Goal: Task Accomplishment & Management: Manage account settings

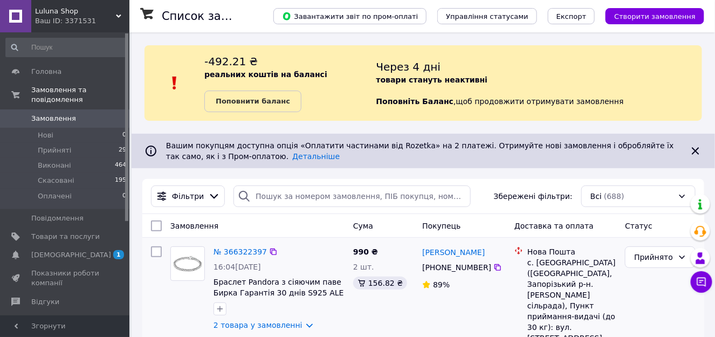
scroll to position [53, 0]
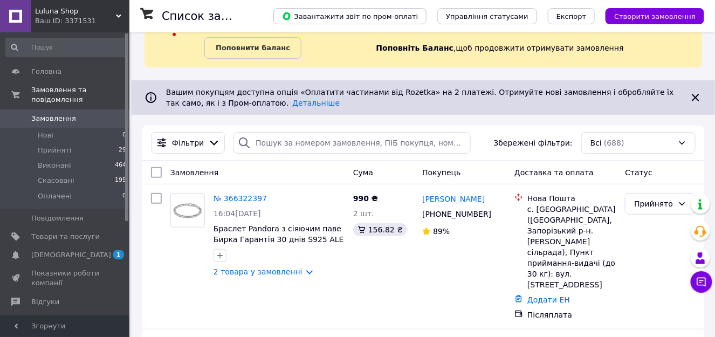
drag, startPoint x: 229, startPoint y: 198, endPoint x: 239, endPoint y: 124, distance: 74.5
click at [229, 198] on link "№ 366322397" at bounding box center [239, 198] width 53 height 9
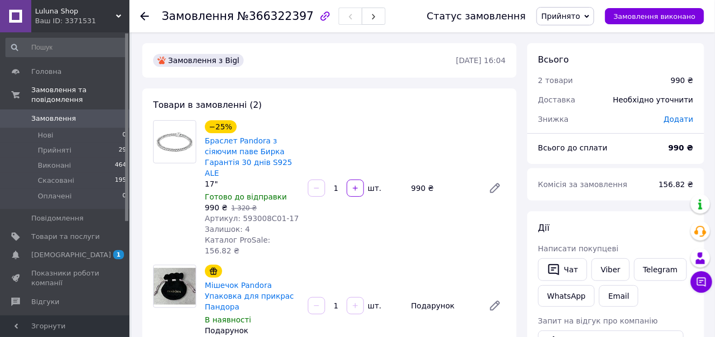
click at [318, 16] on icon "button" at bounding box center [324, 16] width 13 height 13
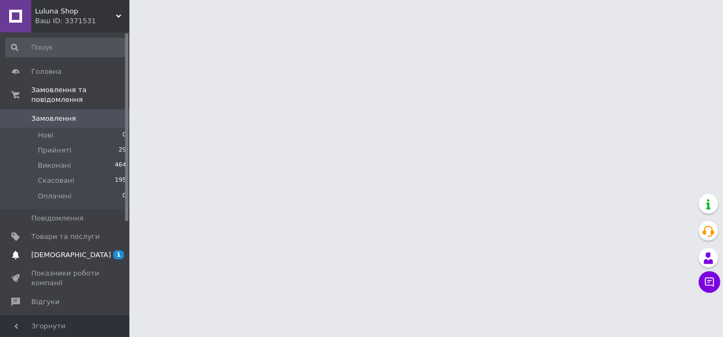
click at [48, 250] on span "[DEMOGRAPHIC_DATA]" at bounding box center [71, 255] width 80 height 10
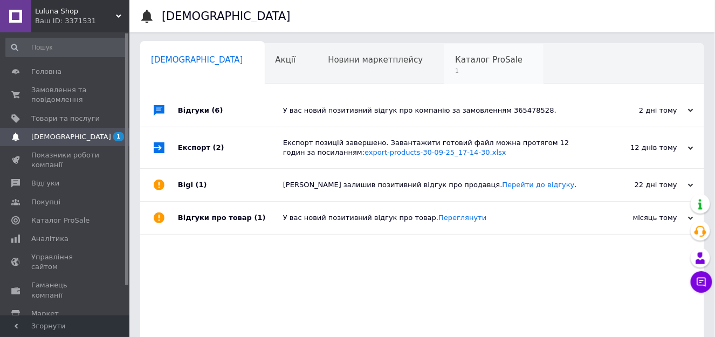
click at [455, 71] on span "1" at bounding box center [488, 71] width 67 height 8
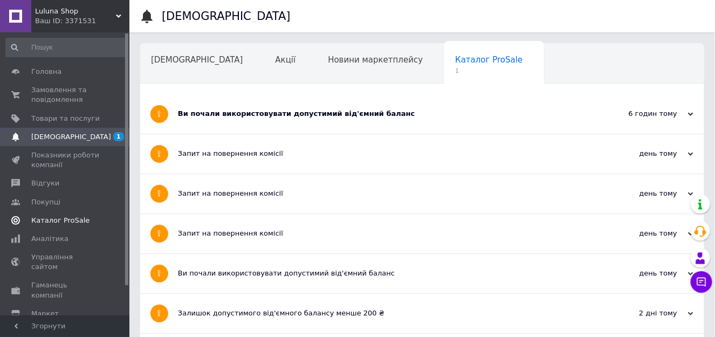
click at [36, 222] on span "Каталог ProSale" at bounding box center [60, 221] width 58 height 10
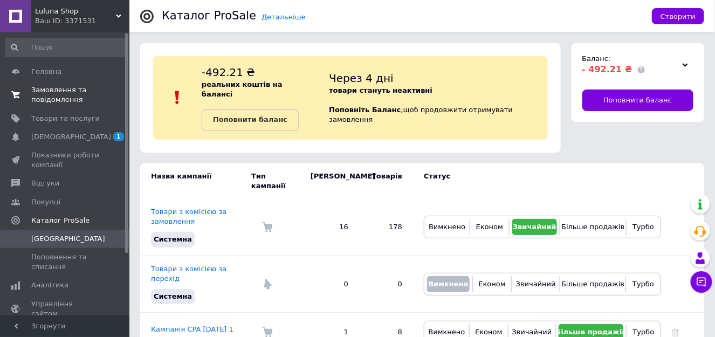
click at [44, 87] on span "Замовлення та повідомлення" at bounding box center [65, 94] width 68 height 19
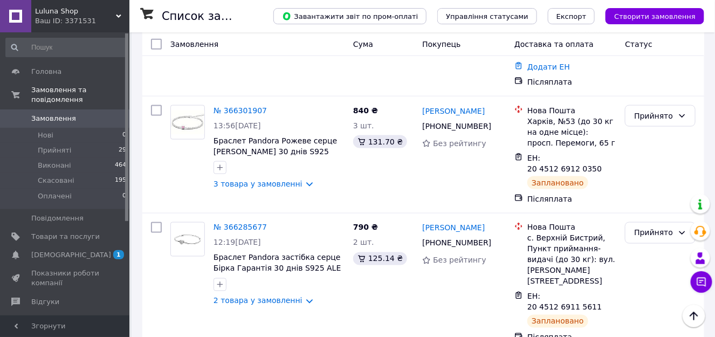
scroll to position [538, 0]
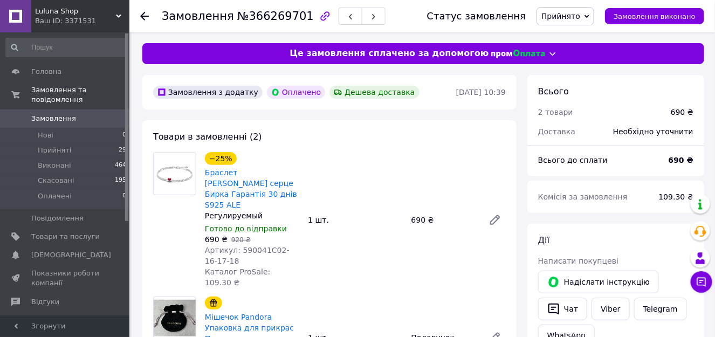
click at [671, 196] on span "109.30 ₴" at bounding box center [676, 196] width 34 height 9
copy span "109.30"
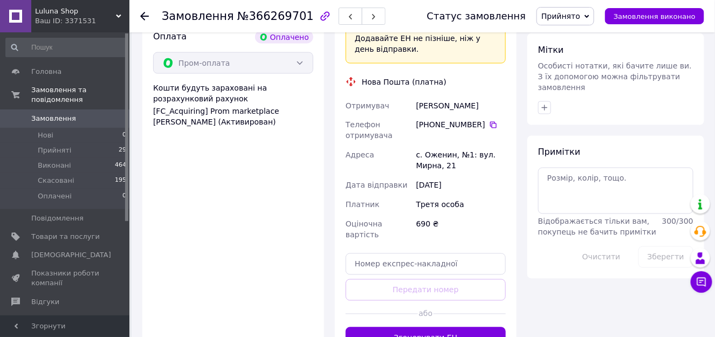
scroll to position [593, 0]
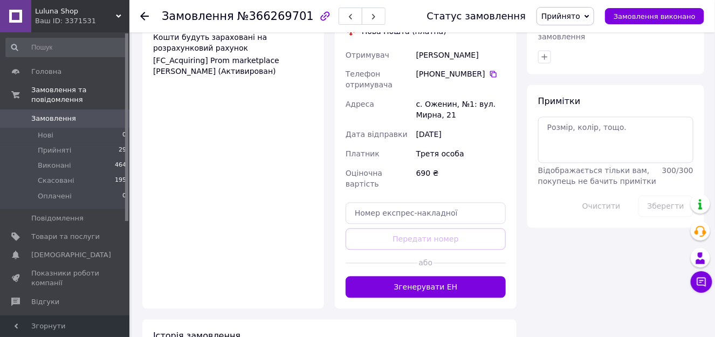
click at [425, 276] on button "Згенерувати ЕН" at bounding box center [425, 287] width 160 height 22
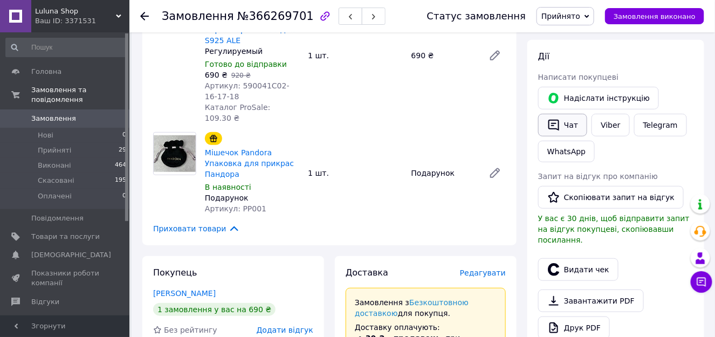
scroll to position [162, 0]
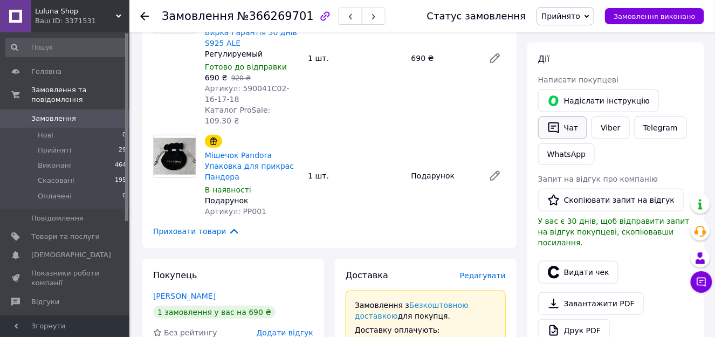
click at [571, 130] on button "Чат" at bounding box center [562, 127] width 49 height 23
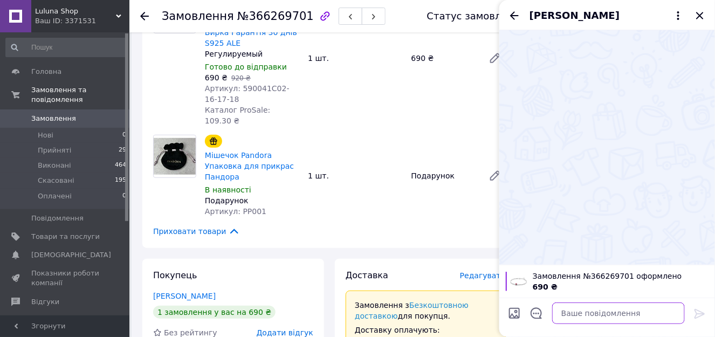
click at [578, 317] on textarea at bounding box center [618, 313] width 133 height 22
paste textarea "https://check.checkbox.ua/f019bd88-db18-4cdc-87ab-8bcb1a09b8df"
type textarea "Ваш чек: https://check.checkbox.ua/f019bd88-db18-4cdc-87ab-8bcb1a09b8df"
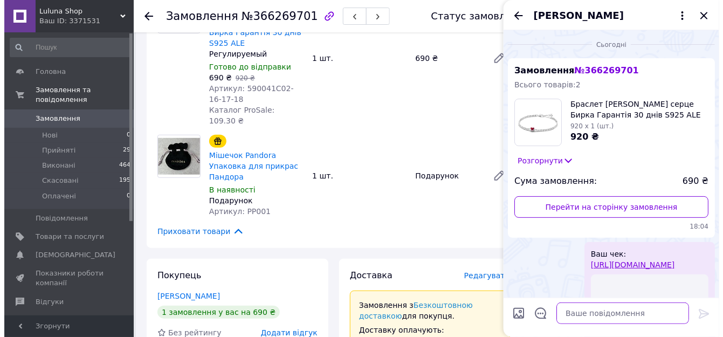
scroll to position [0, 0]
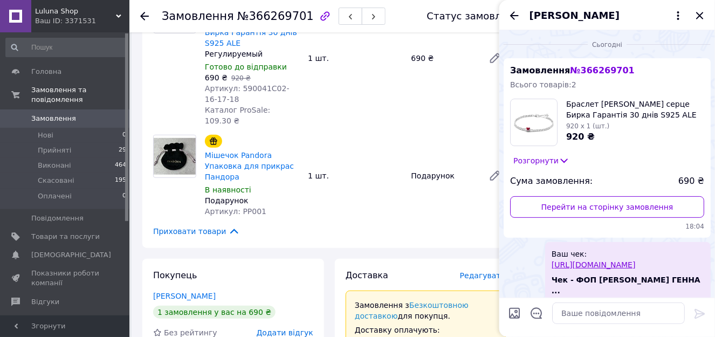
click at [706, 16] on div "Олена Гуменюк" at bounding box center [607, 15] width 216 height 30
click at [703, 16] on icon "Закрити" at bounding box center [699, 15] width 13 height 13
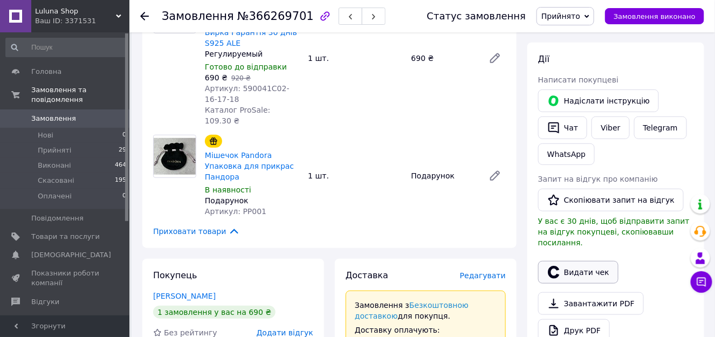
click at [591, 261] on button "Видати чек" at bounding box center [578, 272] width 80 height 23
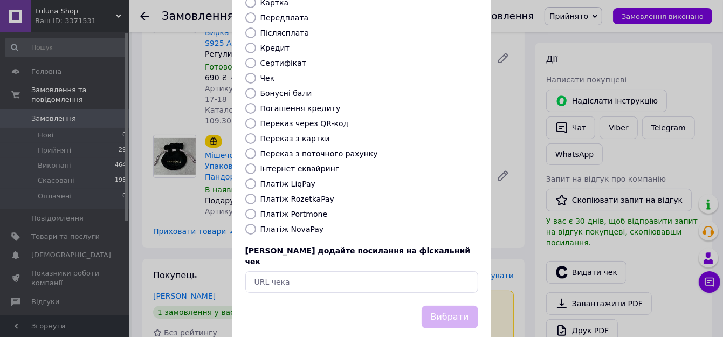
scroll to position [125, 0]
click at [317, 270] on input "text" at bounding box center [361, 281] width 233 height 22
click at [458, 302] on div "Вибрати" at bounding box center [449, 315] width 61 height 27
click at [324, 270] on input "text" at bounding box center [361, 281] width 233 height 22
paste input "https://check.checkbox.ua/f019bd88-db18-4cdc-87ab-8bcb1a09b8df"
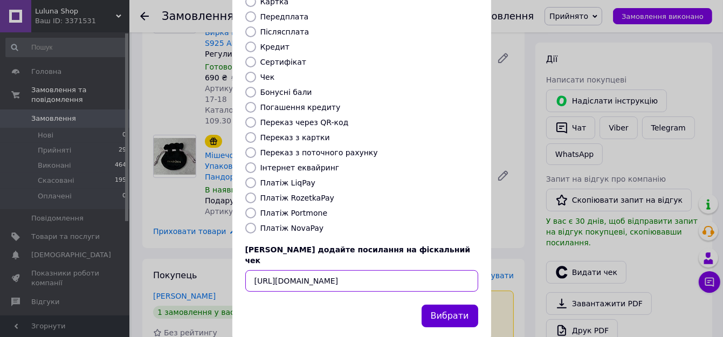
scroll to position [0, 15]
type input "https://check.checkbox.ua/f019bd88-db18-4cdc-87ab-8bcb1a09b8df"
click at [456, 304] on button "Вибрати" at bounding box center [449, 315] width 57 height 23
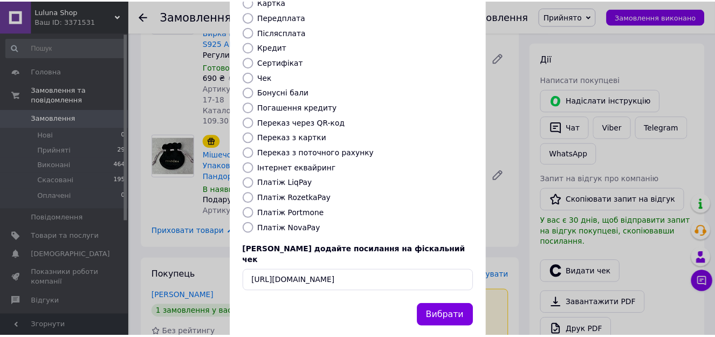
scroll to position [0, 0]
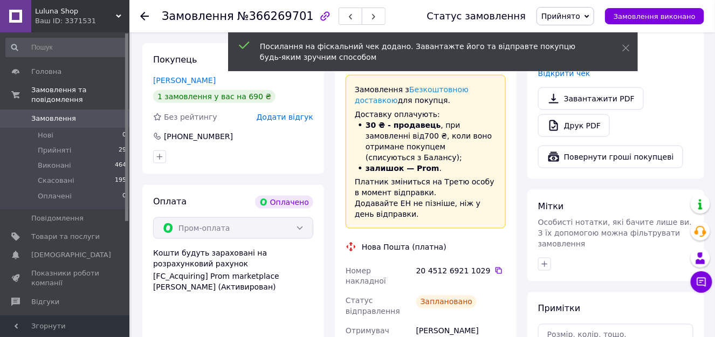
drag, startPoint x: 489, startPoint y: 237, endPoint x: 497, endPoint y: 235, distance: 8.2
click at [494, 266] on icon at bounding box center [498, 270] width 9 height 9
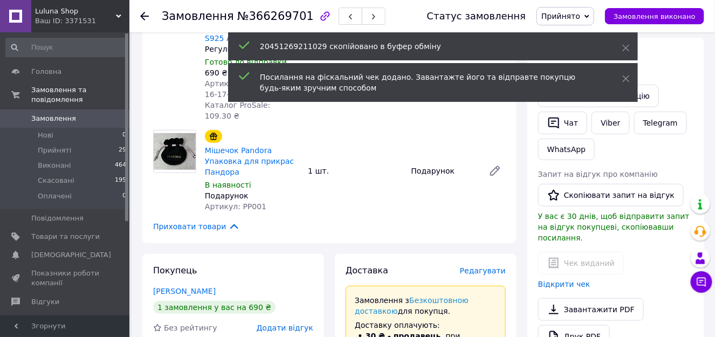
scroll to position [162, 0]
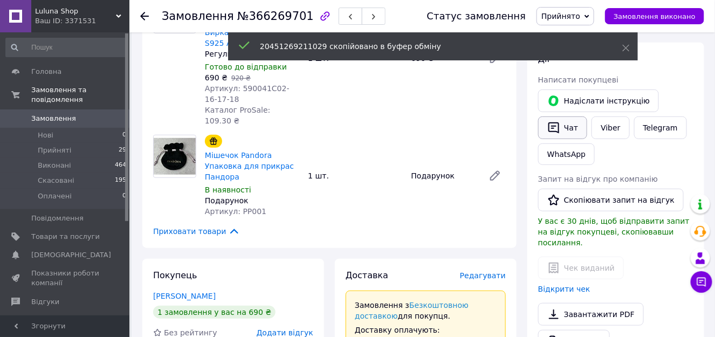
click at [559, 126] on icon "button" at bounding box center [553, 127] width 13 height 13
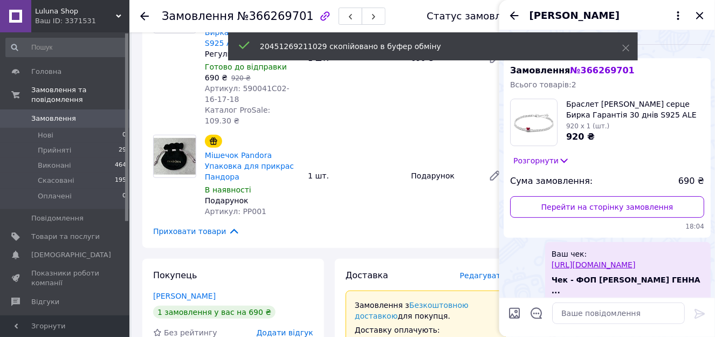
scroll to position [19, 0]
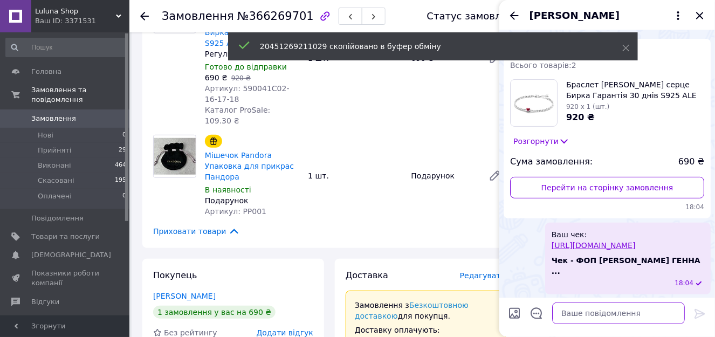
click at [578, 310] on textarea at bounding box center [618, 313] width 133 height 22
paste textarea "20451269211029"
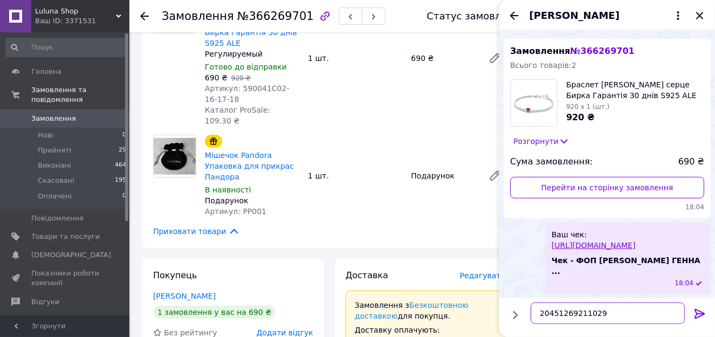
type textarea "20451269211029"
click at [693, 315] on icon at bounding box center [699, 313] width 13 height 13
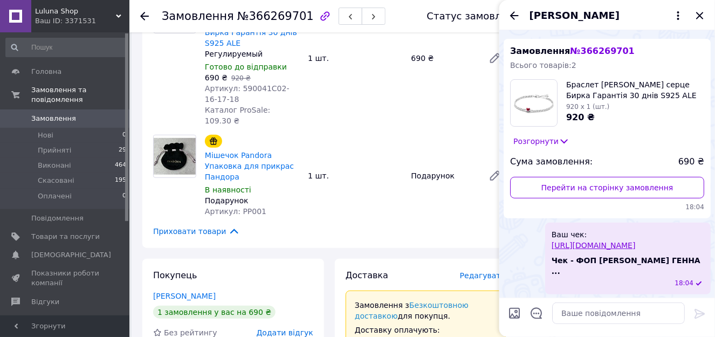
scroll to position [48, 0]
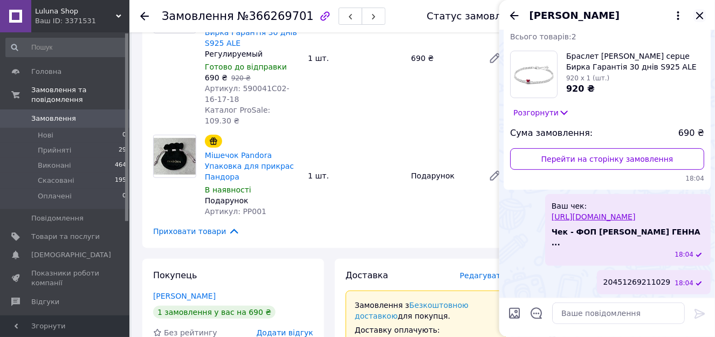
click at [696, 13] on icon "Закрити" at bounding box center [699, 15] width 13 height 13
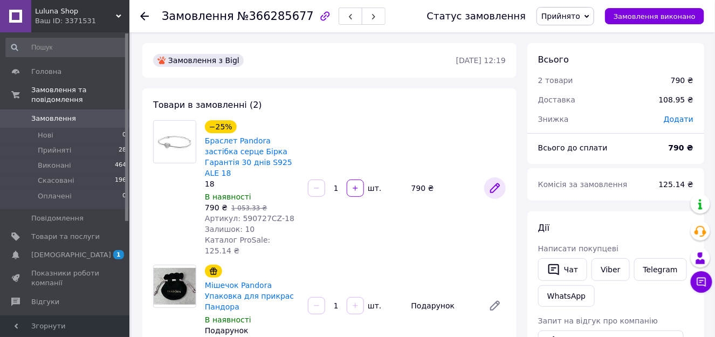
click at [495, 184] on icon at bounding box center [494, 188] width 9 height 9
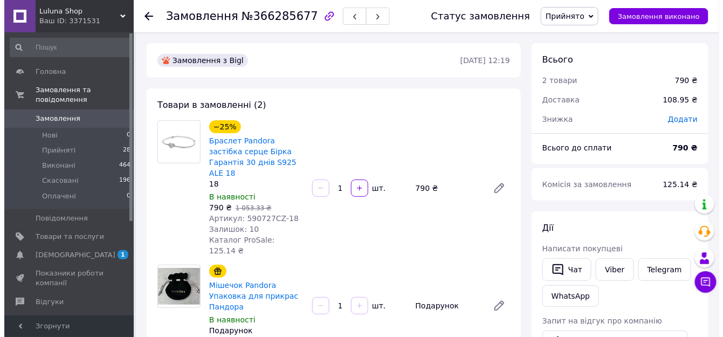
scroll to position [162, 0]
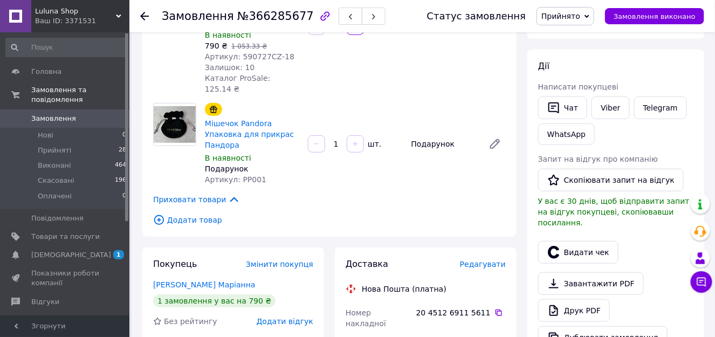
click at [197, 214] on span "Додати товар" at bounding box center [329, 220] width 352 height 12
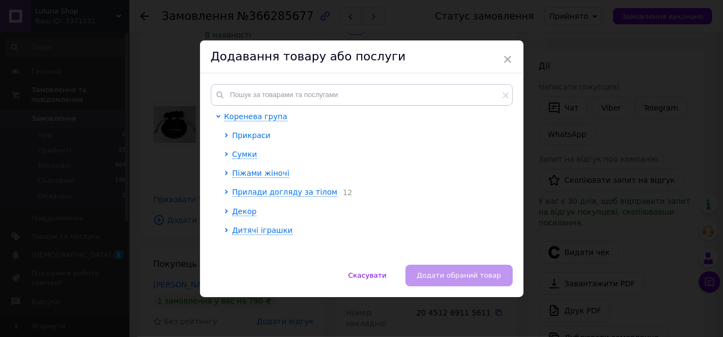
click at [241, 135] on span "Прикраси" at bounding box center [251, 135] width 38 height 9
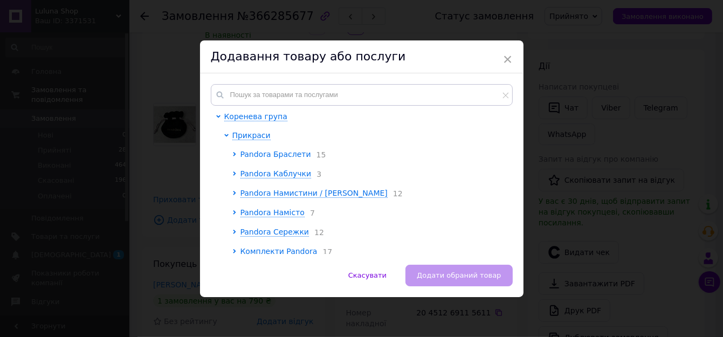
click at [264, 155] on span "Pandora Браслети" at bounding box center [275, 154] width 71 height 9
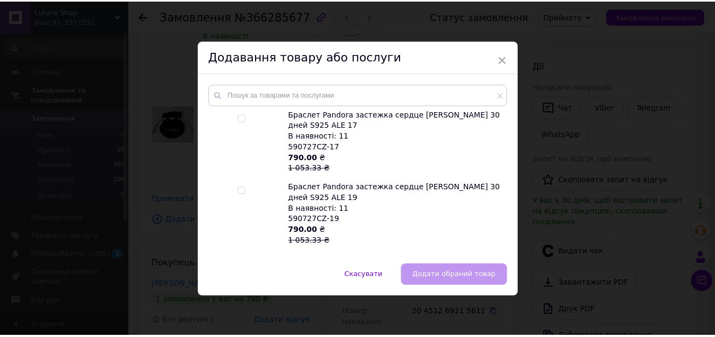
scroll to position [1047, 0]
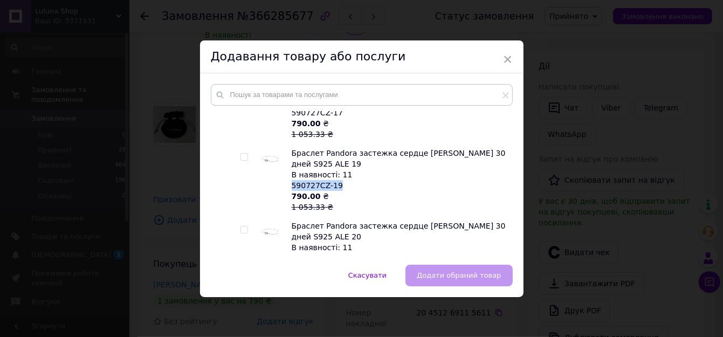
drag, startPoint x: 341, startPoint y: 167, endPoint x: 291, endPoint y: 165, distance: 49.6
click at [292, 165] on div "Браслет Pandora застежка сердце Бирка Гарантия 30 дней S925 ALE 19 В наявності:…" at bounding box center [399, 180] width 215 height 65
click at [242, 226] on input "checkbox" at bounding box center [243, 229] width 7 height 7
checkbox input "true"
click at [445, 272] on span "Додати обраний товар" at bounding box center [459, 275] width 84 height 8
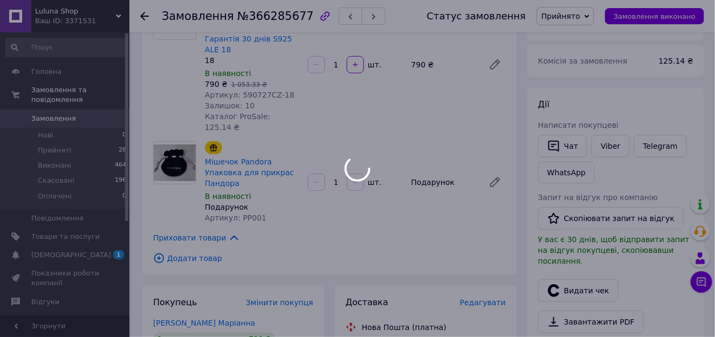
scroll to position [53, 0]
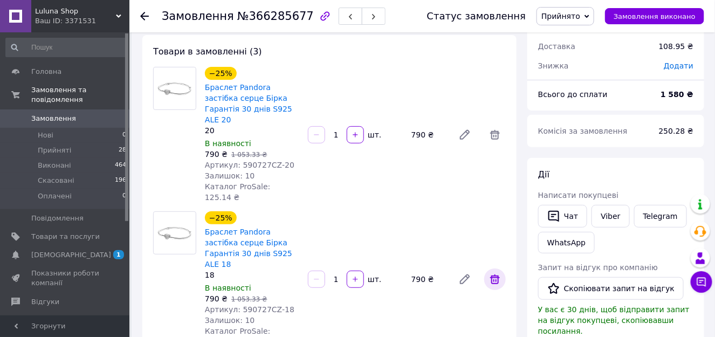
click at [496, 273] on icon at bounding box center [494, 279] width 13 height 13
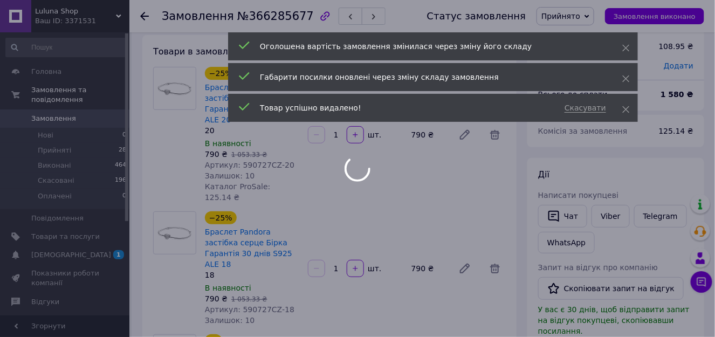
type input "1"
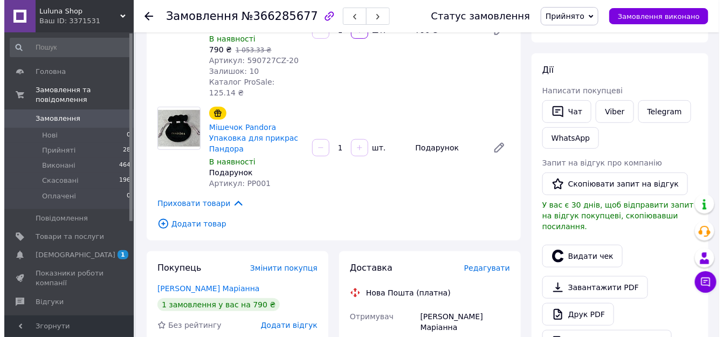
scroll to position [162, 0]
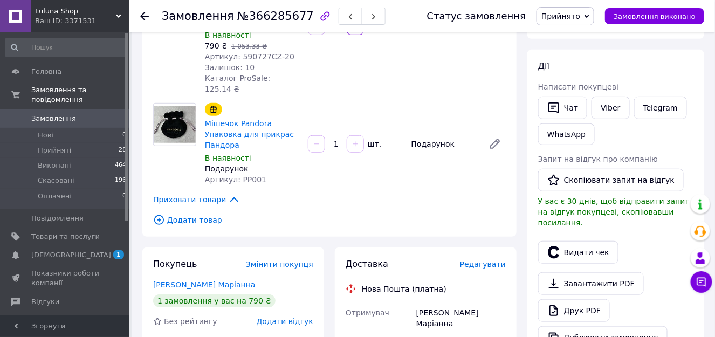
click at [181, 214] on span "Додати товар" at bounding box center [329, 220] width 352 height 12
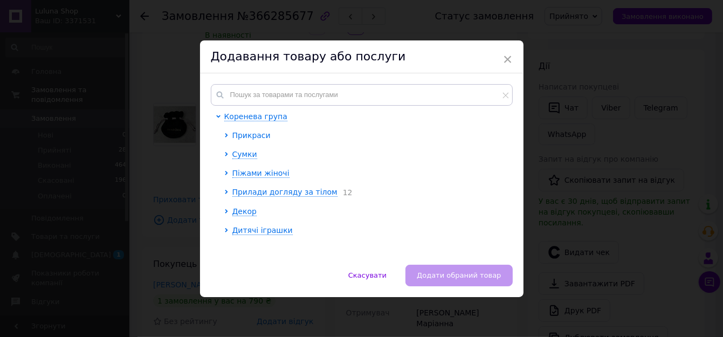
click at [234, 137] on span "Прикраси" at bounding box center [251, 135] width 38 height 9
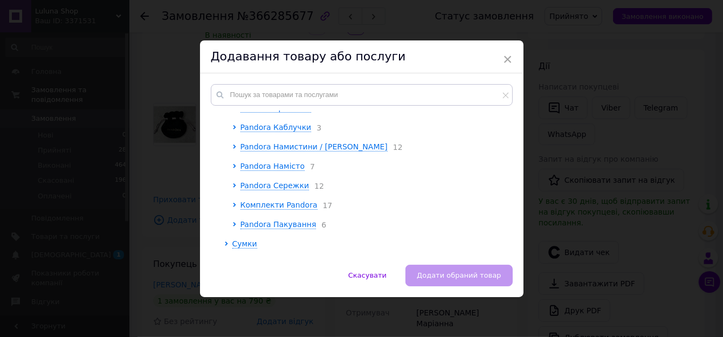
scroll to position [53, 0]
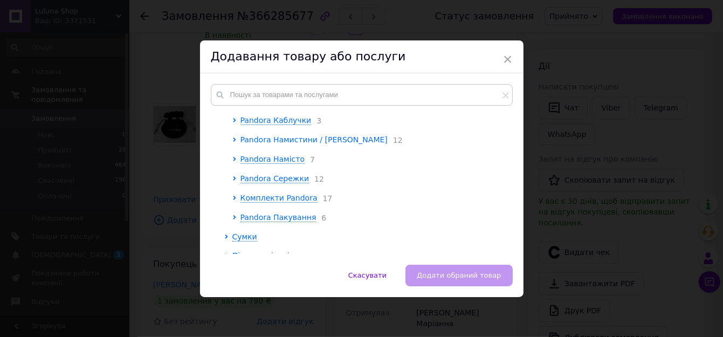
click at [288, 138] on span "Pandora Намистини / Шарми" at bounding box center [313, 139] width 147 height 9
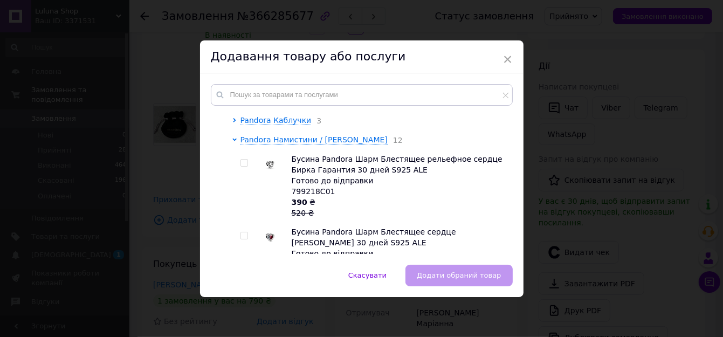
click at [244, 164] on input "checkbox" at bounding box center [243, 163] width 7 height 7
checkbox input "true"
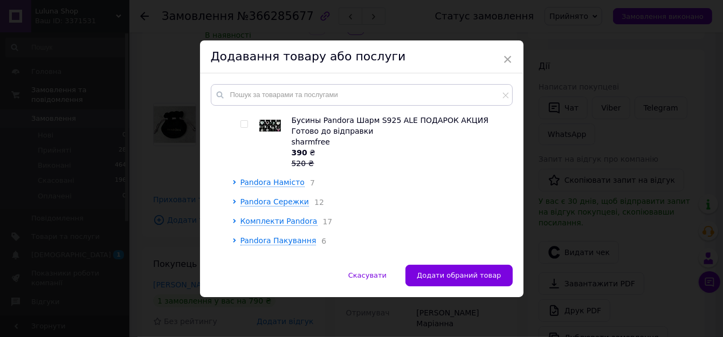
scroll to position [862, 0]
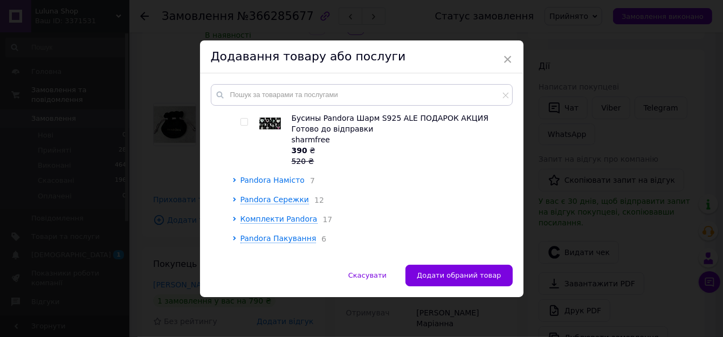
click at [261, 183] on span "Pandora Намісто" at bounding box center [272, 180] width 64 height 9
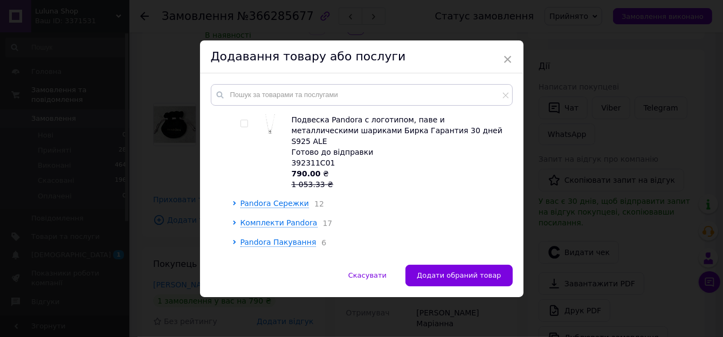
scroll to position [1347, 0]
click at [248, 217] on span "Комплекти Pandora" at bounding box center [278, 221] width 77 height 9
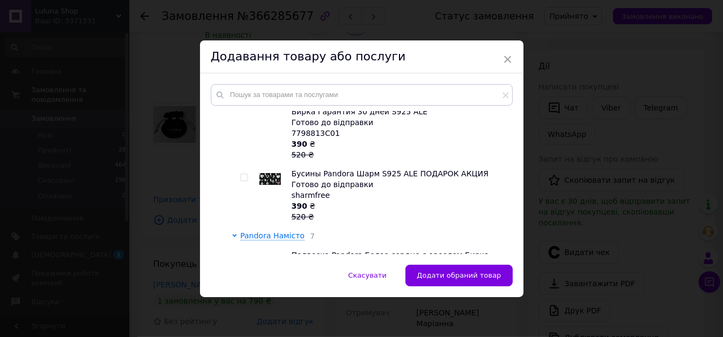
scroll to position [808, 0]
click at [240, 175] on input "checkbox" at bounding box center [243, 176] width 7 height 7
checkbox input "true"
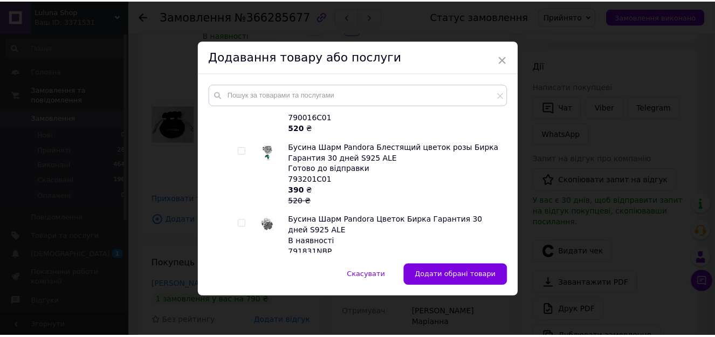
scroll to position [538, 0]
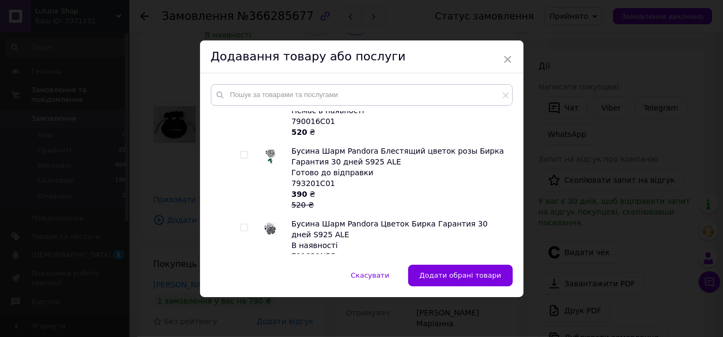
drag, startPoint x: 458, startPoint y: 271, endPoint x: 432, endPoint y: 228, distance: 49.1
click at [457, 271] on span "Додати обрані товари" at bounding box center [460, 275] width 82 height 8
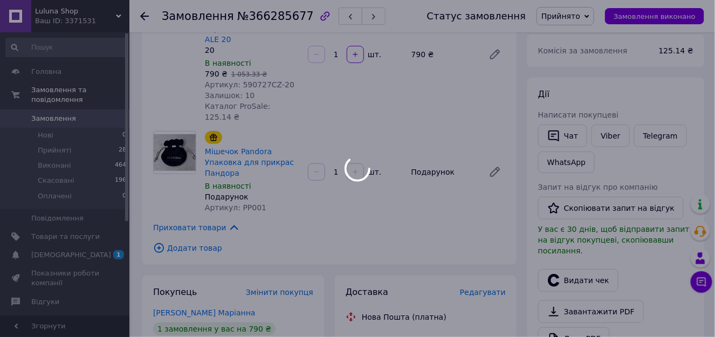
scroll to position [0, 0]
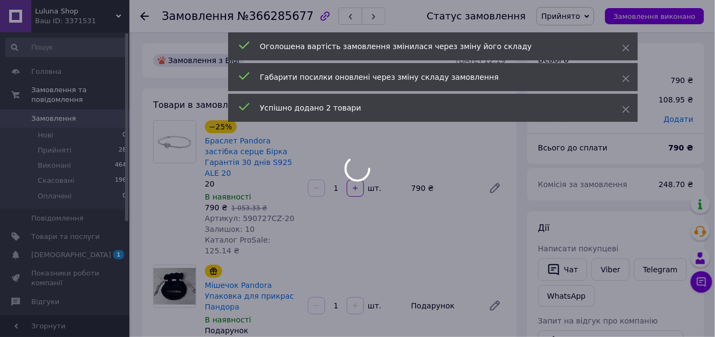
type input "2"
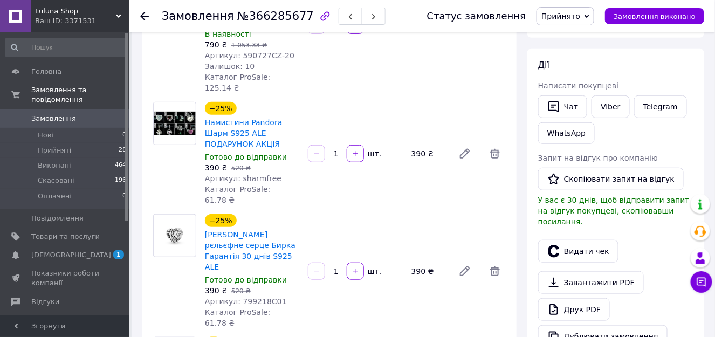
scroll to position [162, 0]
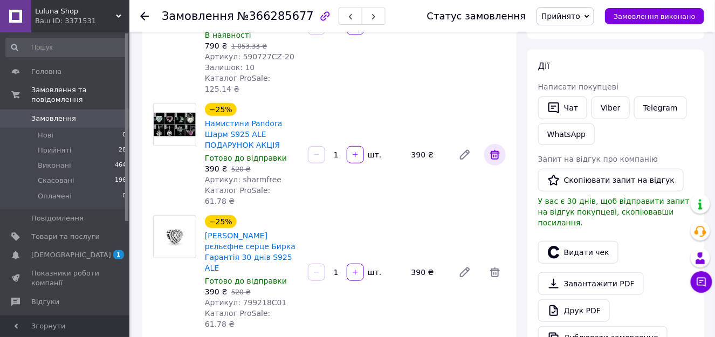
click at [491, 148] on icon at bounding box center [494, 154] width 13 height 13
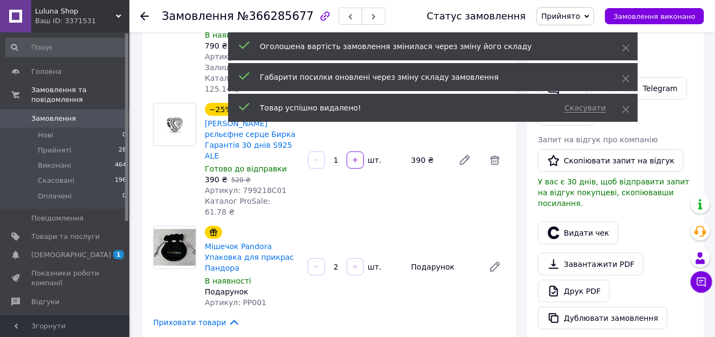
scroll to position [30, 0]
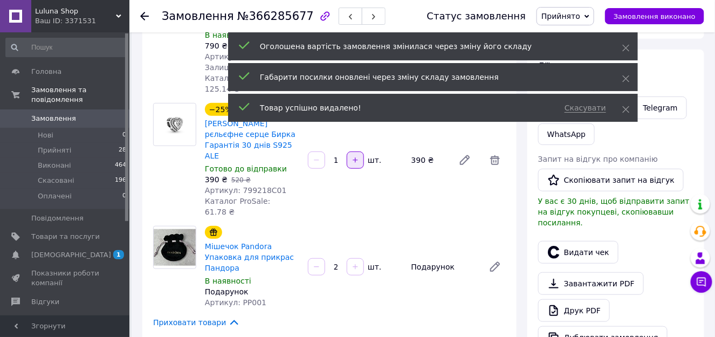
click at [356, 156] on icon "button" at bounding box center [355, 160] width 8 height 8
type input "2"
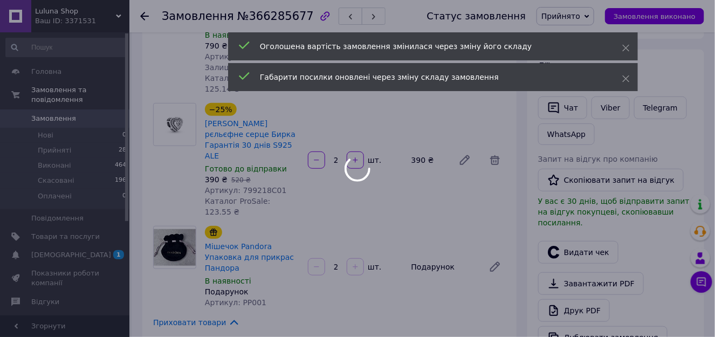
type input "3"
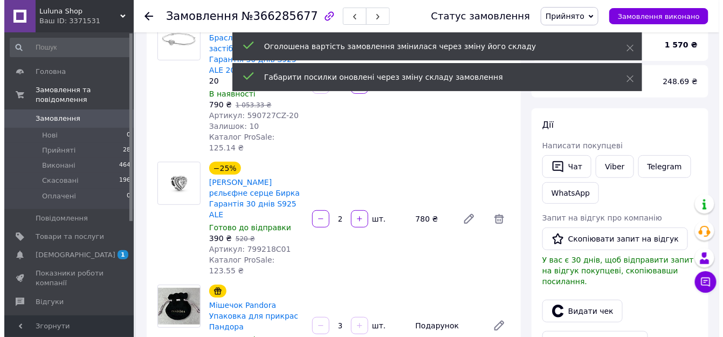
scroll to position [216, 0]
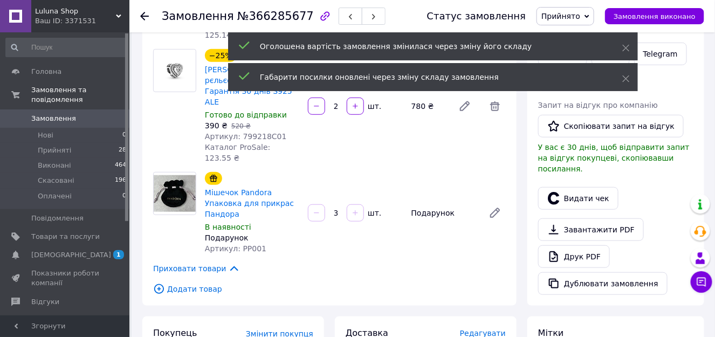
click at [190, 283] on span "Додати товар" at bounding box center [329, 289] width 352 height 12
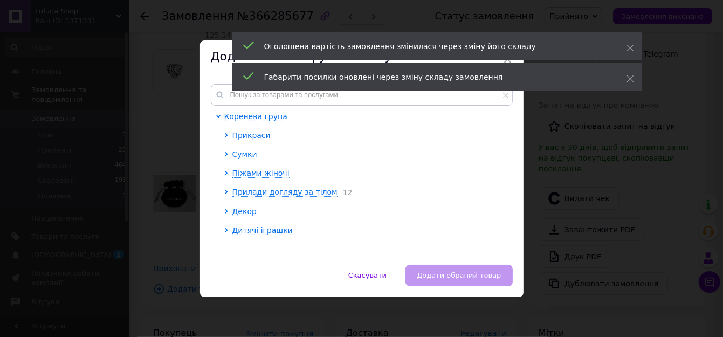
click at [247, 134] on span "Прикраси" at bounding box center [251, 135] width 38 height 9
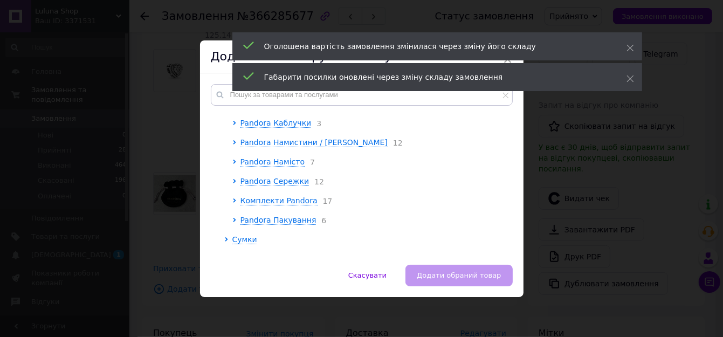
scroll to position [53, 0]
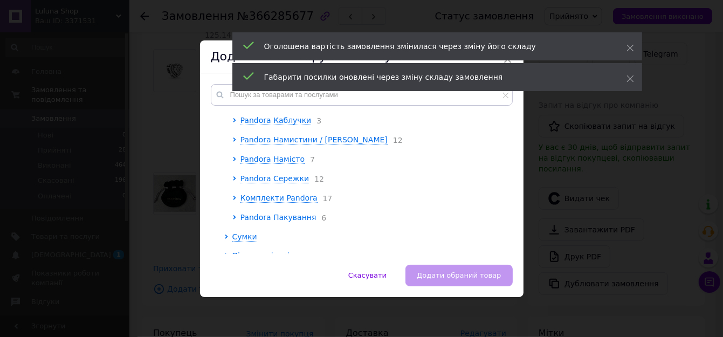
click at [271, 217] on span "Pandora Пакування" at bounding box center [278, 217] width 76 height 9
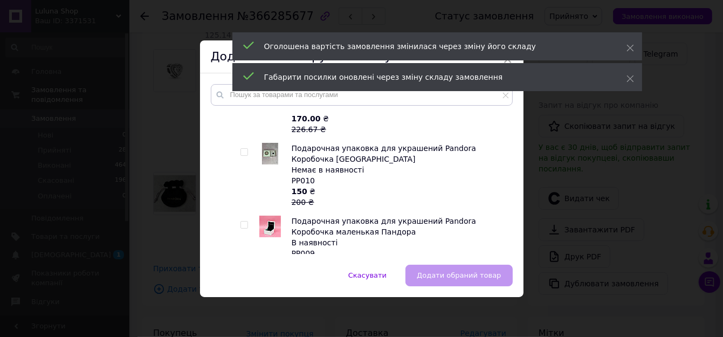
scroll to position [216, 0]
click at [245, 155] on input "checkbox" at bounding box center [243, 151] width 7 height 7
checkbox input "true"
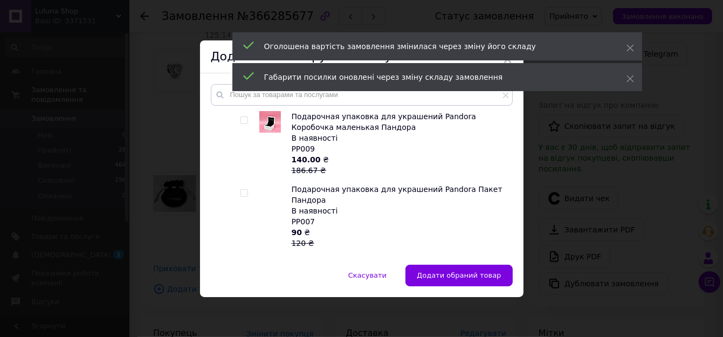
scroll to position [323, 0]
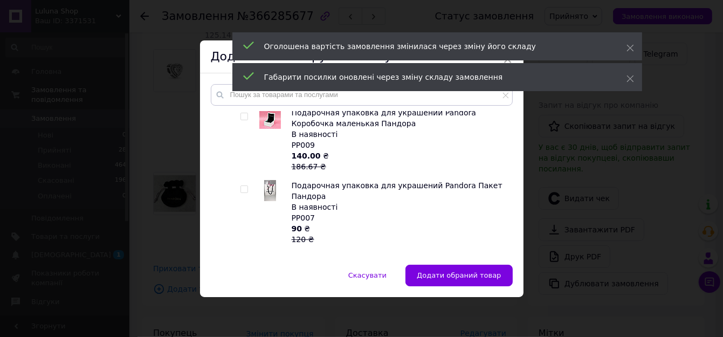
click at [242, 193] on input "checkbox" at bounding box center [243, 189] width 7 height 7
checkbox input "true"
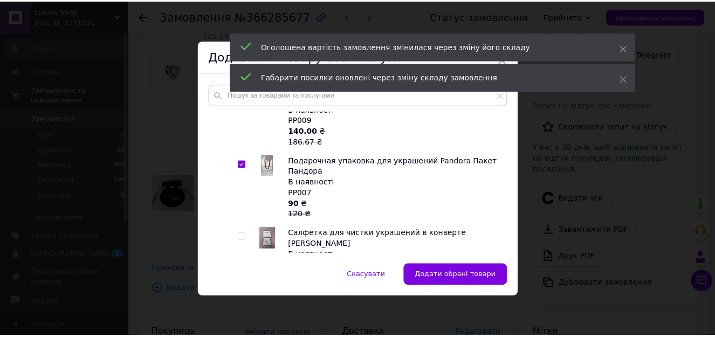
scroll to position [431, 0]
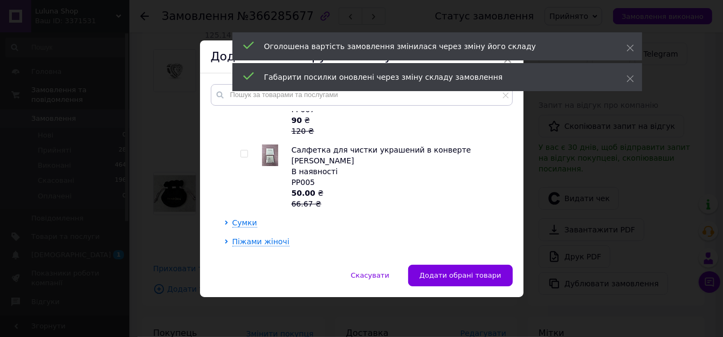
click at [241, 155] on input "checkbox" at bounding box center [243, 153] width 7 height 7
checkbox input "true"
drag, startPoint x: 472, startPoint y: 273, endPoint x: 466, endPoint y: 271, distance: 5.8
click at [471, 272] on span "Додати обрані товари" at bounding box center [460, 275] width 82 height 8
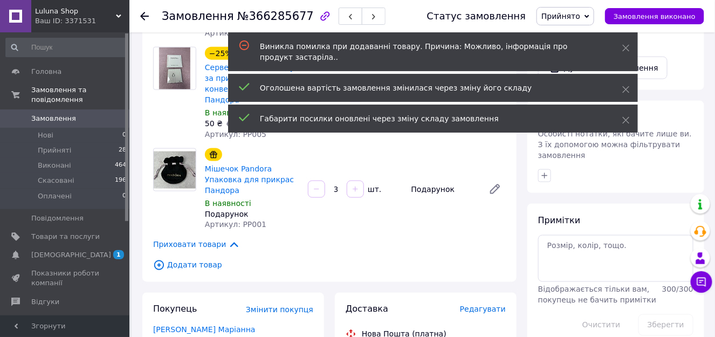
click at [191, 259] on span "Додати товар" at bounding box center [329, 265] width 352 height 12
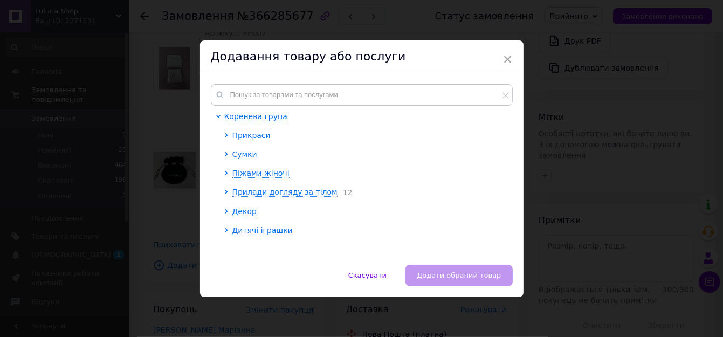
click at [232, 136] on span "Прикраси" at bounding box center [251, 135] width 38 height 9
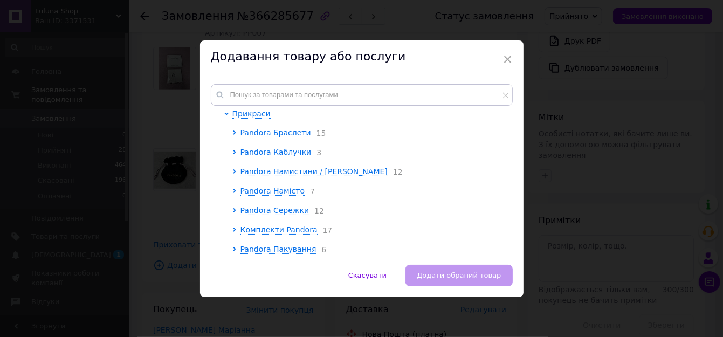
scroll to position [53, 0]
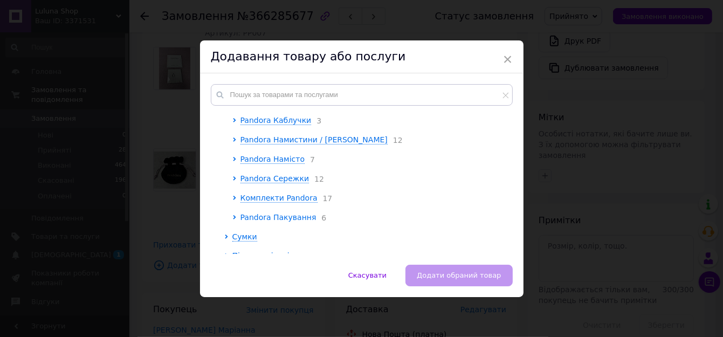
click at [268, 221] on span "Pandora Пакування" at bounding box center [278, 217] width 76 height 9
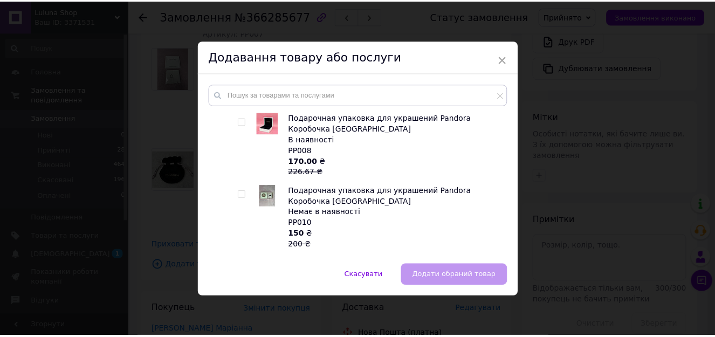
scroll to position [174, 0]
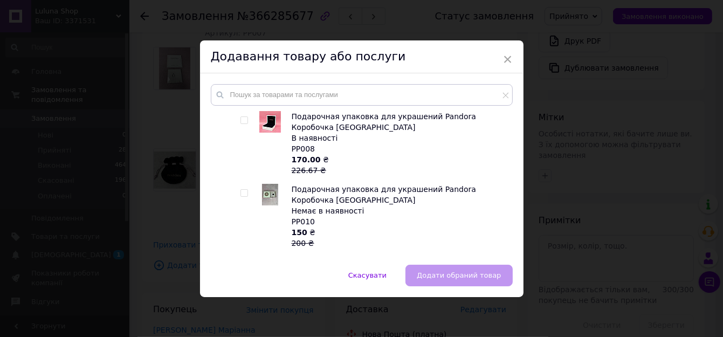
click at [240, 197] on input "checkbox" at bounding box center [243, 193] width 7 height 7
checkbox input "true"
click at [454, 272] on span "Додати обраний товар" at bounding box center [459, 275] width 84 height 8
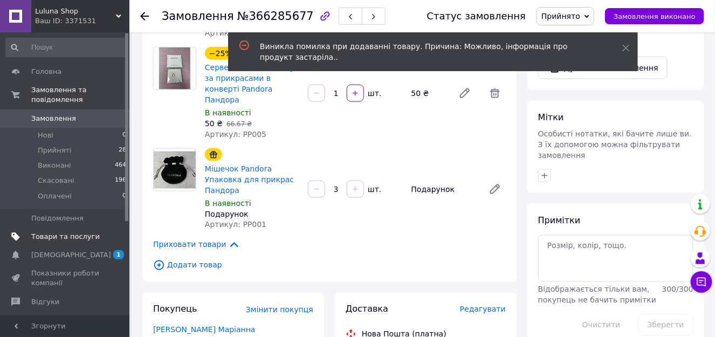
click at [48, 232] on span "Товари та послуги" at bounding box center [65, 237] width 68 height 10
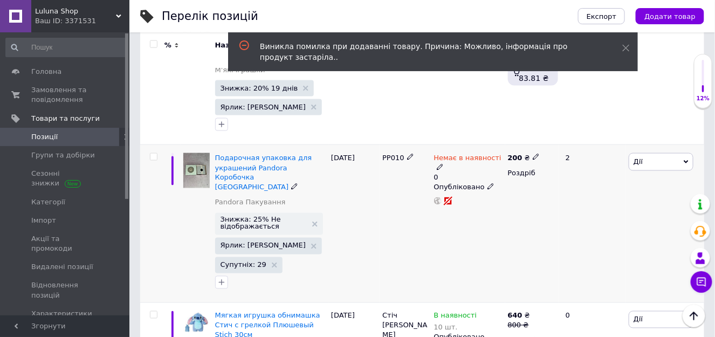
scroll to position [484, 0]
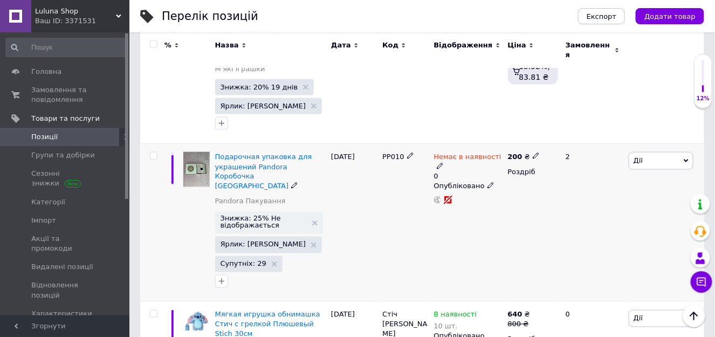
click at [443, 163] on icon at bounding box center [439, 166] width 6 height 6
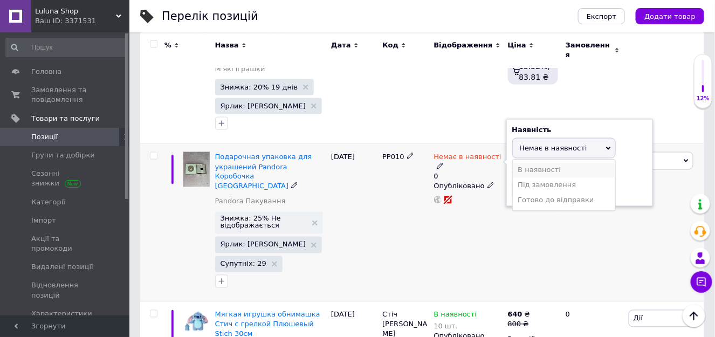
click at [540, 163] on li "В наявності" at bounding box center [563, 170] width 102 height 15
click at [487, 175] on div "Немає в наявності 0 Наявність В наявності Немає в наявності Під замовлення Гото…" at bounding box center [468, 223] width 74 height 158
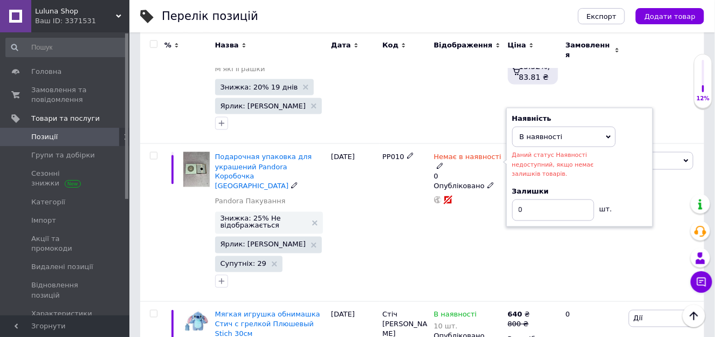
click at [565, 127] on span "В наявності" at bounding box center [563, 137] width 103 height 20
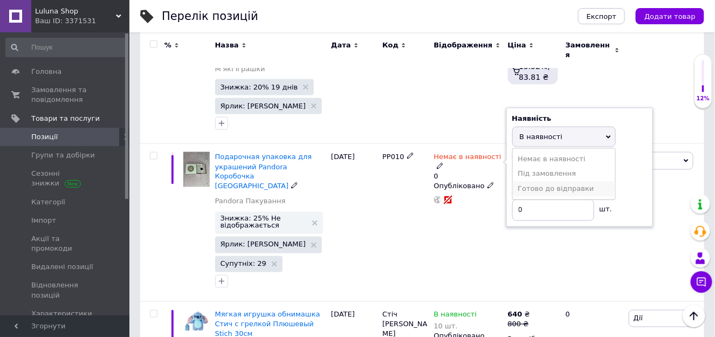
click at [540, 182] on li "Готово до відправки" at bounding box center [563, 189] width 102 height 15
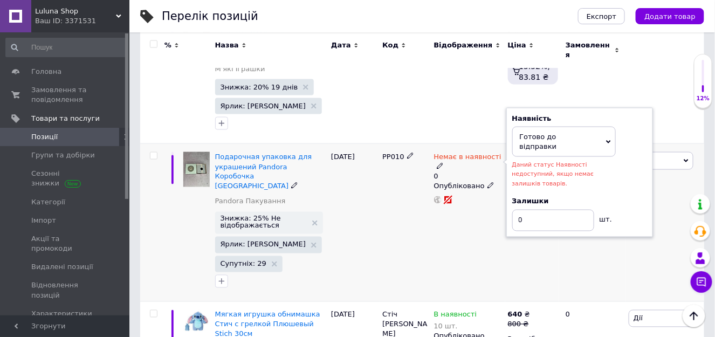
click at [463, 183] on div "Немає в наявності 0 Наявність Готово до відправки В наявності Немає в наявності…" at bounding box center [468, 223] width 74 height 158
click at [495, 214] on div "Немає в наявності 0 Наявність Готово до відправки В наявності Немає в наявності…" at bounding box center [468, 223] width 74 height 158
click at [492, 209] on div "Немає в наявності 0 Наявність Готово до відправки В наявності Немає в наявності…" at bounding box center [468, 223] width 74 height 158
click at [488, 193] on div "Немає в наявності 0 Наявність Готово до відправки В наявності Немає в наявності…" at bounding box center [468, 223] width 74 height 158
drag, startPoint x: 678, startPoint y: 217, endPoint x: 672, endPoint y: 214, distance: 6.8
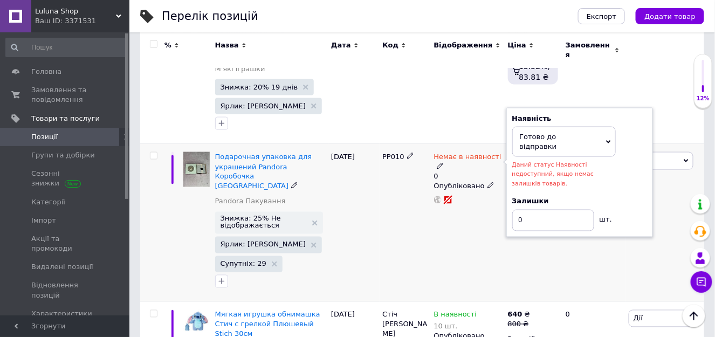
click at [677, 217] on div "Дії Редагувати Підняти на початок групи Копіювати Знижка Подарунок Супутні Прих…" at bounding box center [665, 223] width 78 height 158
click at [670, 144] on div "Дії Редагувати Підняти на початок групи Копіювати Знижка Подарунок Супутні Прих…" at bounding box center [665, 223] width 78 height 158
drag, startPoint x: 152, startPoint y: 116, endPoint x: 684, endPoint y: 153, distance: 533.1
click at [152, 153] on input "checkbox" at bounding box center [153, 156] width 7 height 7
checkbox input "true"
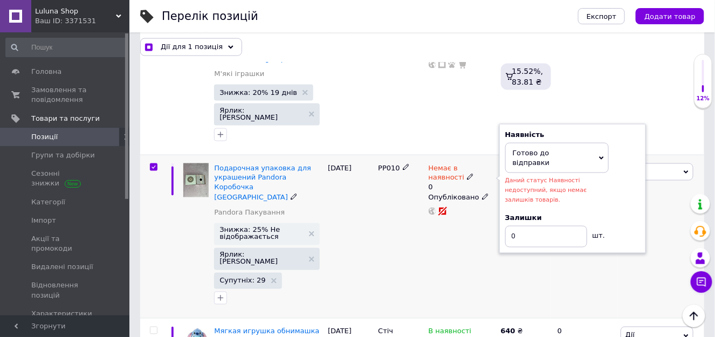
click at [640, 210] on div "Дії Редагувати Підняти на початок групи Копіювати Знижка Подарунок Супутні Прих…" at bounding box center [661, 237] width 86 height 164
click at [601, 156] on icon at bounding box center [601, 158] width 5 height 5
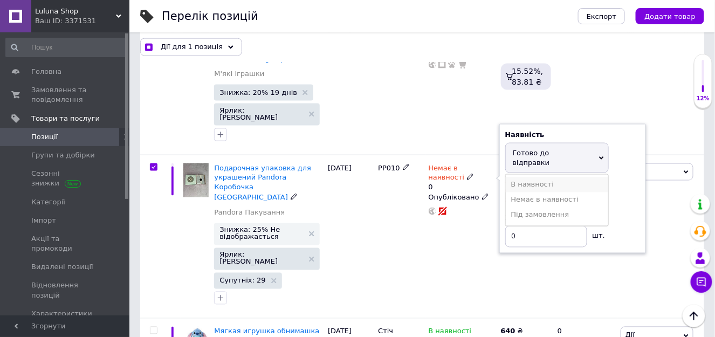
click at [534, 177] on li "В наявності" at bounding box center [556, 184] width 102 height 15
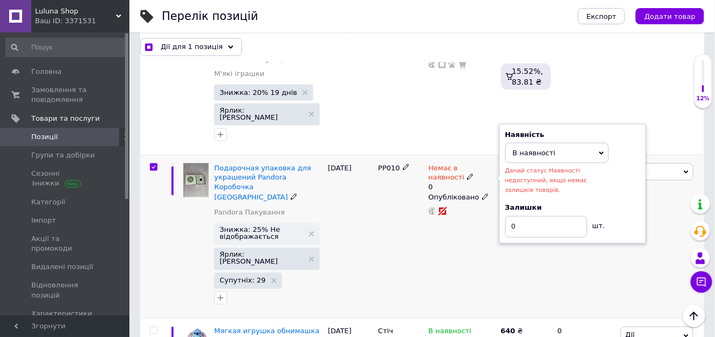
click at [561, 143] on span "В наявності" at bounding box center [556, 153] width 103 height 20
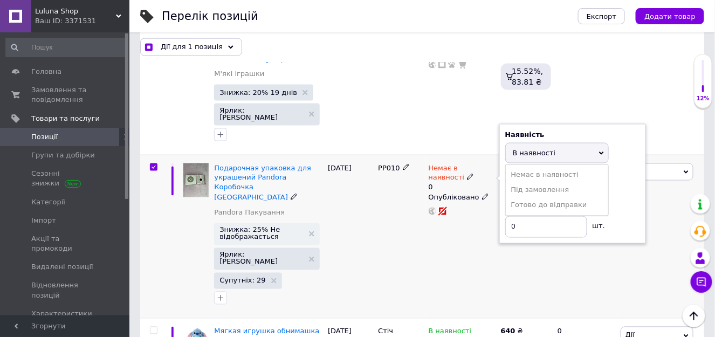
click at [535, 168] on li "Немає в наявності" at bounding box center [556, 175] width 102 height 15
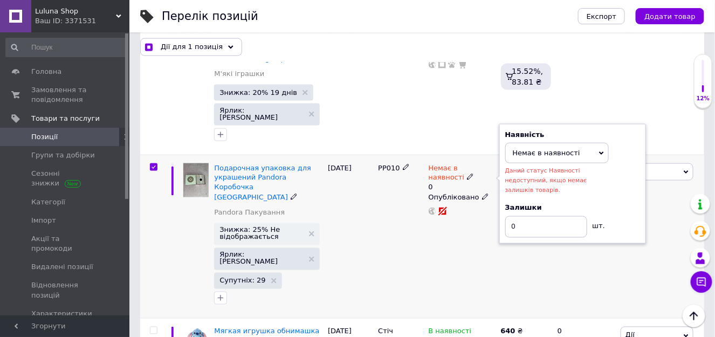
click at [525, 210] on div "200 ₴ Роздріб" at bounding box center [524, 237] width 53 height 164
checkbox input "true"
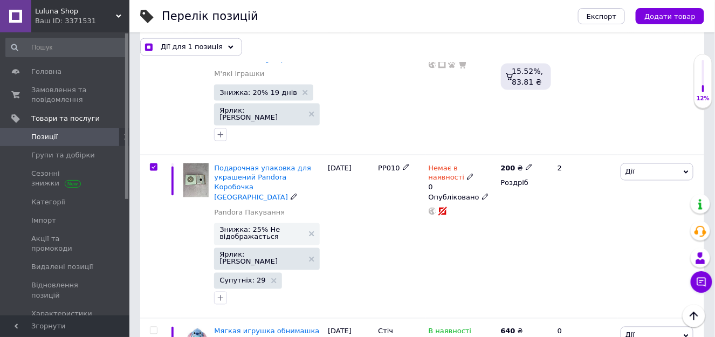
click at [243, 164] on span "Подарочная упаковка для украшений Pandora Коробочка большая Серая Пандора" at bounding box center [262, 183] width 97 height 38
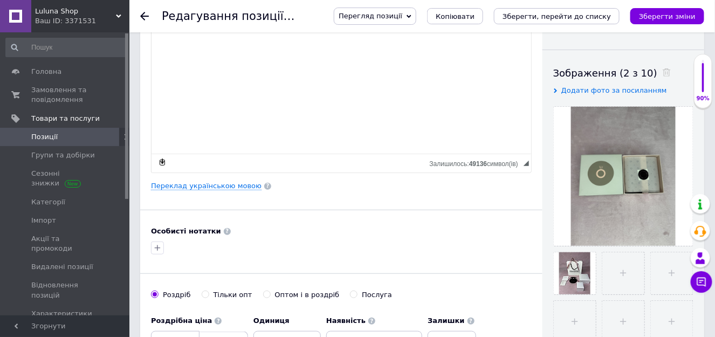
scroll to position [323, 0]
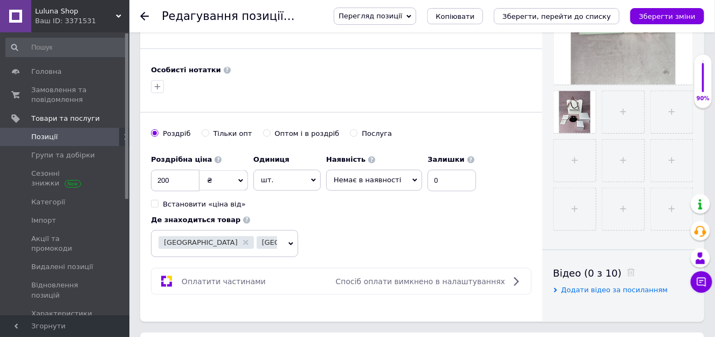
click at [381, 179] on span "Немає в наявності" at bounding box center [367, 180] width 67 height 8
click at [351, 199] on li "В наявності" at bounding box center [374, 202] width 95 height 15
click at [659, 17] on icon "Зберегти зміни" at bounding box center [667, 16] width 57 height 8
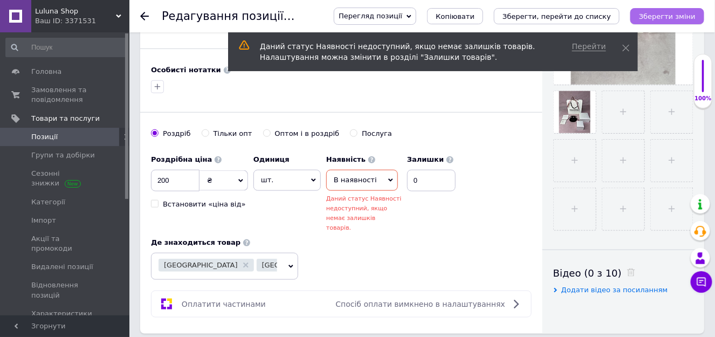
scroll to position [359, 0]
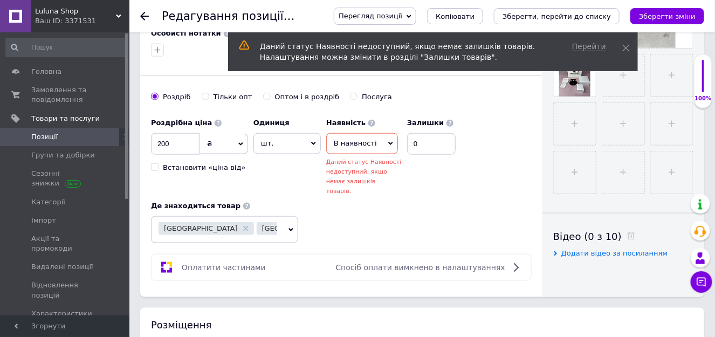
click at [379, 139] on span "В наявності" at bounding box center [362, 143] width 72 height 20
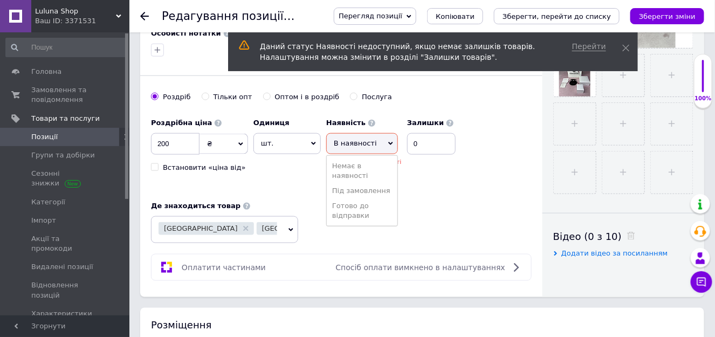
click at [348, 209] on li "Готово до відправки" at bounding box center [362, 210] width 71 height 25
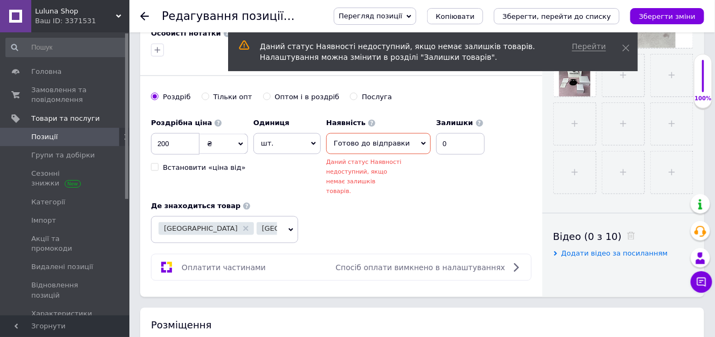
click at [421, 142] on icon at bounding box center [423, 143] width 5 height 5
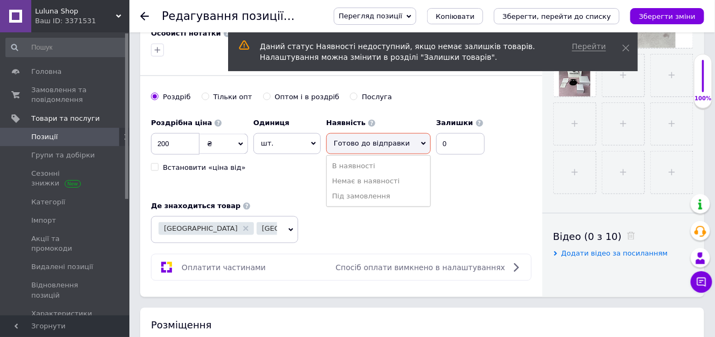
click at [363, 160] on li "В наявності" at bounding box center [378, 165] width 103 height 15
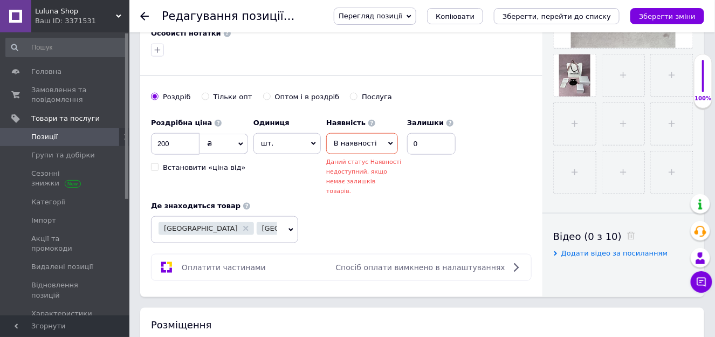
click at [439, 177] on div "Наявність В наявності Немає в наявності Під замовлення Готово до відправки Дани…" at bounding box center [390, 154] width 129 height 83
click at [654, 15] on icon "Зберегти зміни" at bounding box center [667, 16] width 57 height 8
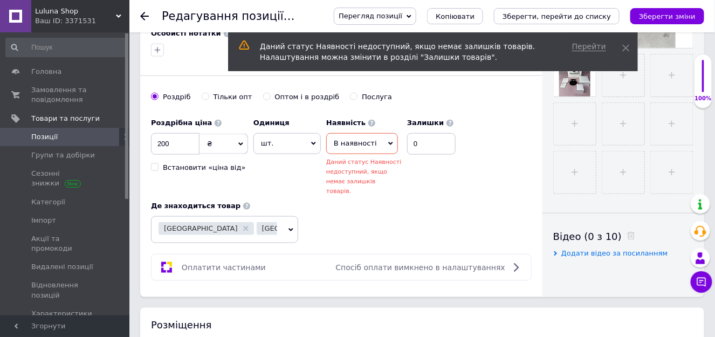
click at [371, 145] on span "В наявності" at bounding box center [362, 143] width 72 height 20
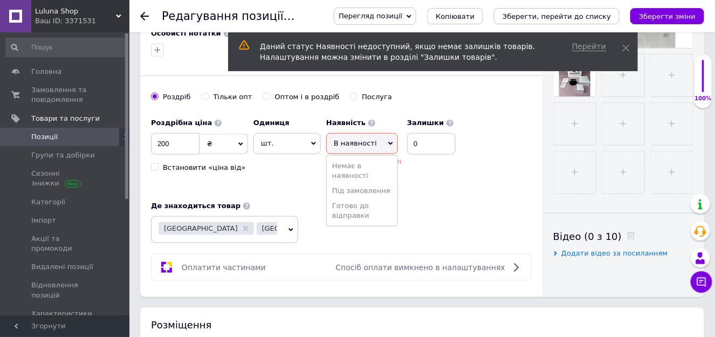
drag, startPoint x: 427, startPoint y: 170, endPoint x: 426, endPoint y: 146, distance: 23.7
click at [427, 169] on div "Наявність В наявності Немає в наявності Під замовлення Готово до відправки Дани…" at bounding box center [390, 154] width 129 height 83
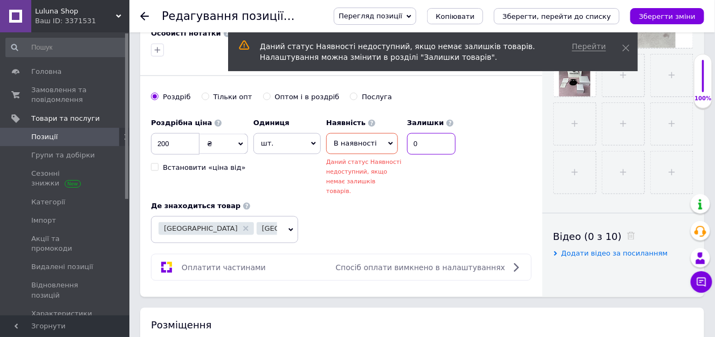
drag, startPoint x: 422, startPoint y: 145, endPoint x: 391, endPoint y: 147, distance: 31.3
click at [395, 147] on div "Наявність В наявності Немає в наявності Під замовлення Готово до відправки Дани…" at bounding box center [390, 154] width 129 height 83
type input "5"
click at [447, 203] on div "Роздрібна ціна 200 ₴ $ EUR CHF GBP ¥ PLN ₸ MDL HUF KGS CNY TRY KRW lei Встанови…" at bounding box center [341, 178] width 380 height 130
click at [688, 17] on icon "Зберегти зміни" at bounding box center [667, 16] width 57 height 8
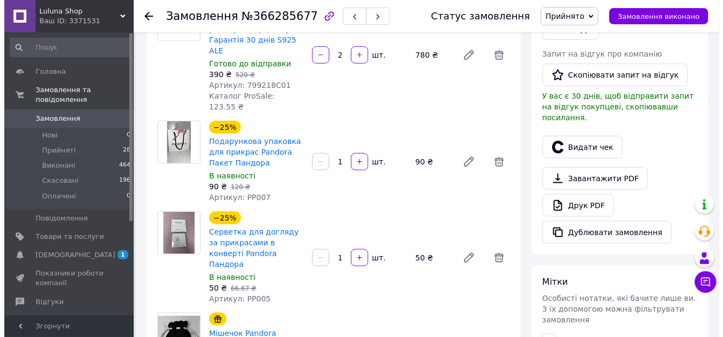
scroll to position [377, 0]
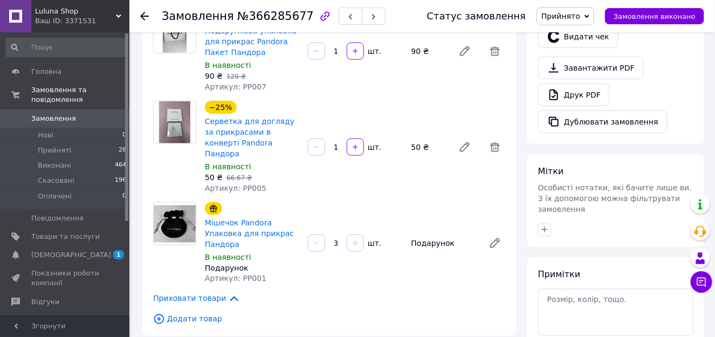
click at [181, 313] on span "Додати товар" at bounding box center [329, 319] width 352 height 12
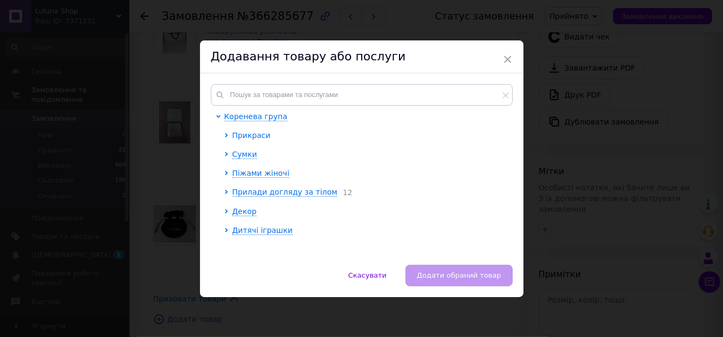
click at [238, 134] on span "Прикраси" at bounding box center [251, 135] width 38 height 9
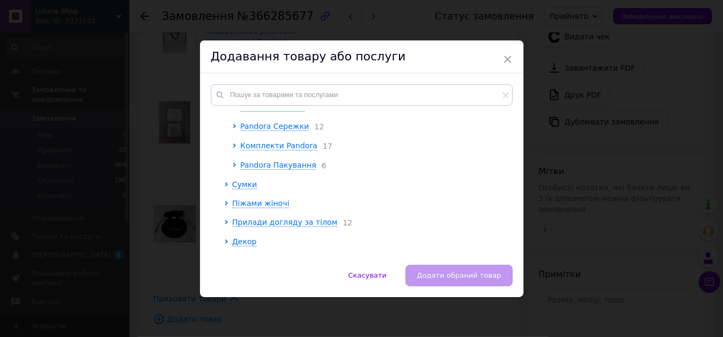
scroll to position [107, 0]
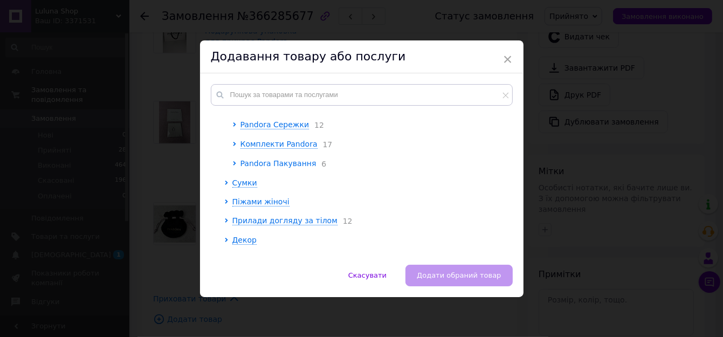
click at [270, 167] on span "Pandora Пакування" at bounding box center [278, 163] width 76 height 9
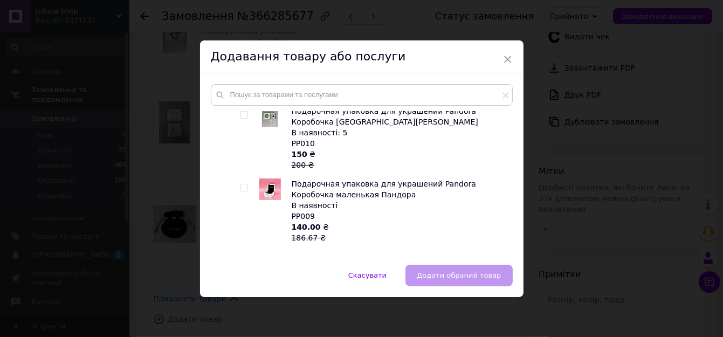
scroll to position [323, 0]
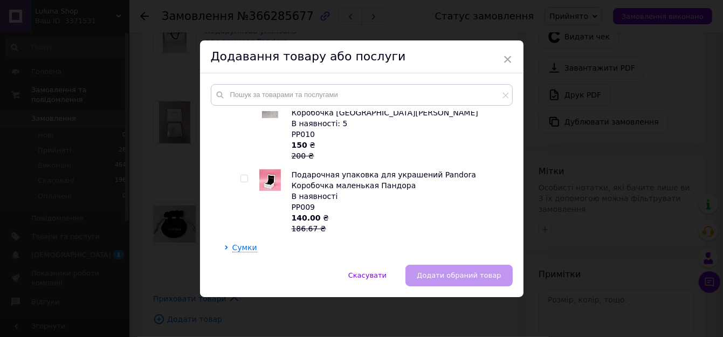
click at [243, 112] on div at bounding box center [245, 128] width 11 height 65
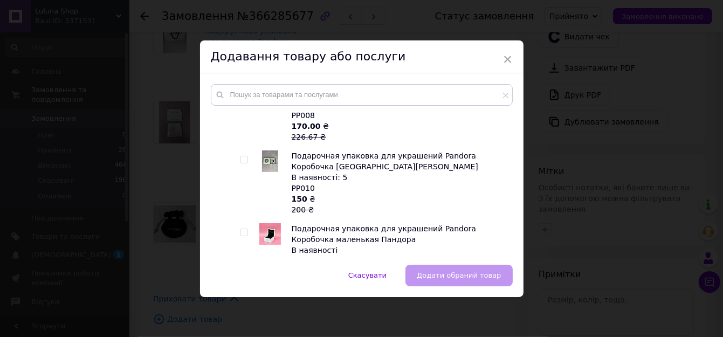
click at [244, 161] on input "checkbox" at bounding box center [243, 159] width 7 height 7
checkbox input "true"
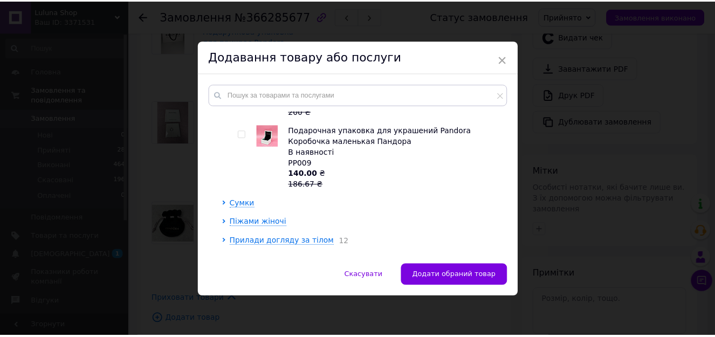
scroll to position [377, 0]
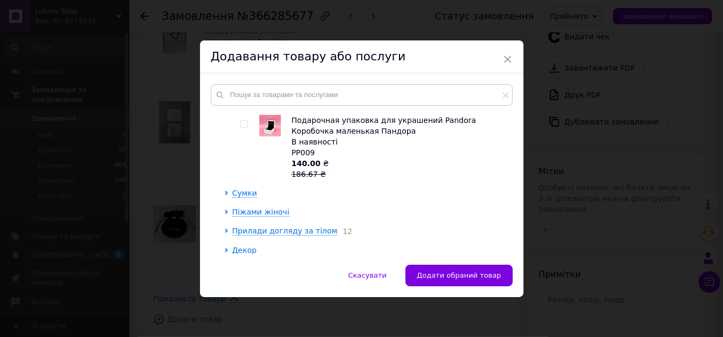
drag, startPoint x: 459, startPoint y: 276, endPoint x: 446, endPoint y: 226, distance: 51.2
click at [459, 276] on span "Додати обраний товар" at bounding box center [459, 275] width 84 height 8
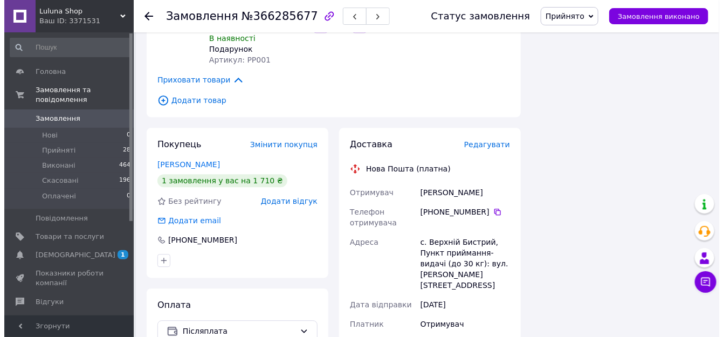
scroll to position [769, 0]
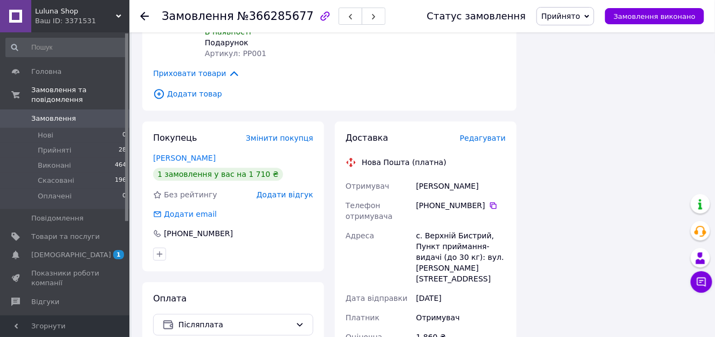
click at [495, 134] on span "Редагувати" at bounding box center [483, 138] width 46 height 9
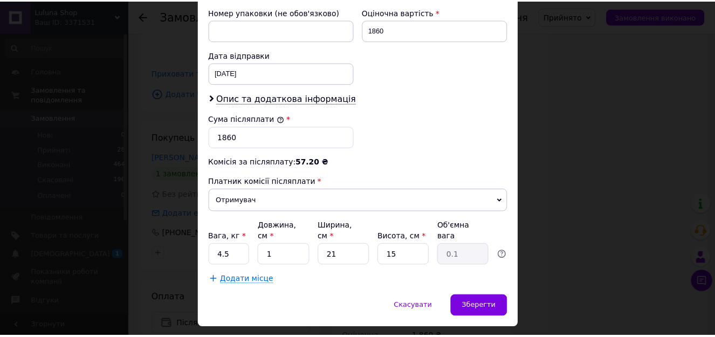
scroll to position [480, 0]
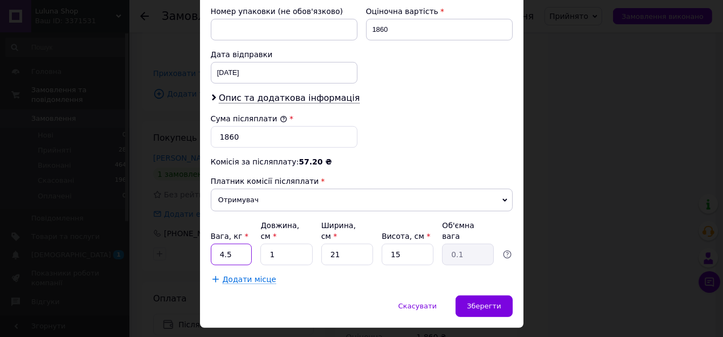
type input "1"
drag, startPoint x: 483, startPoint y: 277, endPoint x: 488, endPoint y: 271, distance: 7.8
click at [484, 302] on span "Зберегти" at bounding box center [484, 306] width 34 height 8
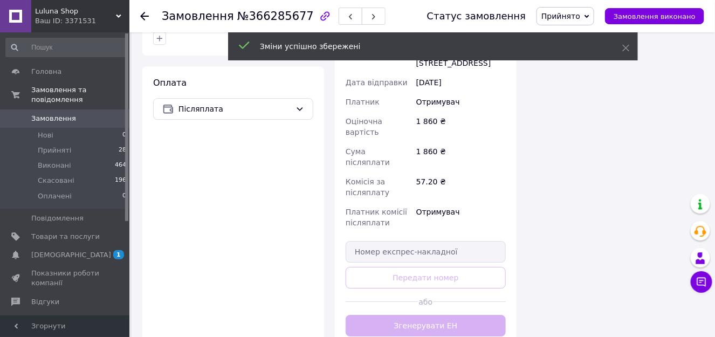
scroll to position [203, 0]
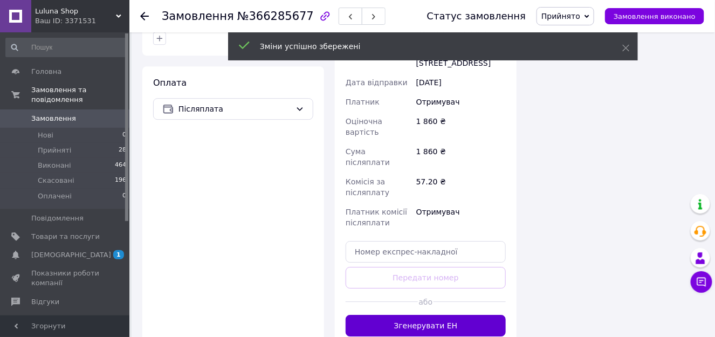
click at [418, 315] on button "Згенерувати ЕН" at bounding box center [425, 326] width 160 height 22
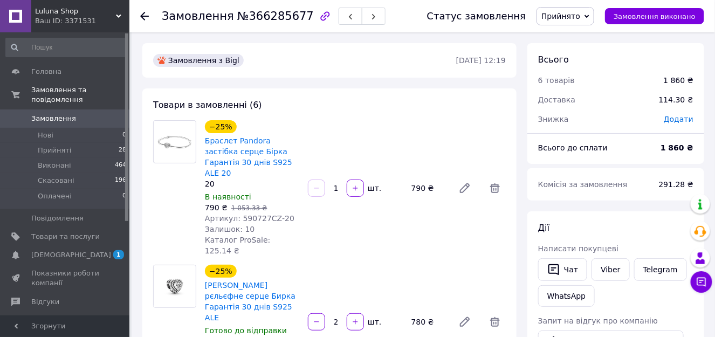
scroll to position [0, 0]
click at [675, 182] on span "291.28 ₴" at bounding box center [676, 184] width 34 height 9
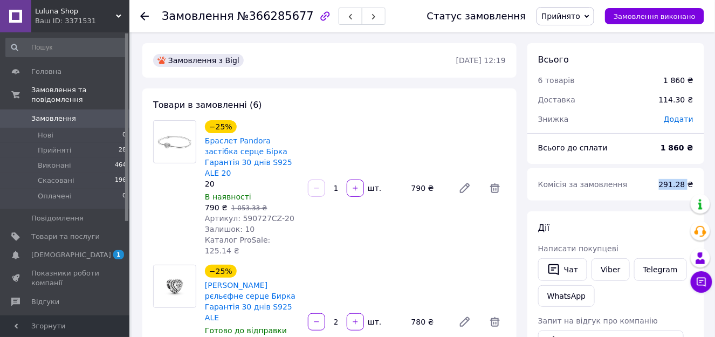
copy span "291.28"
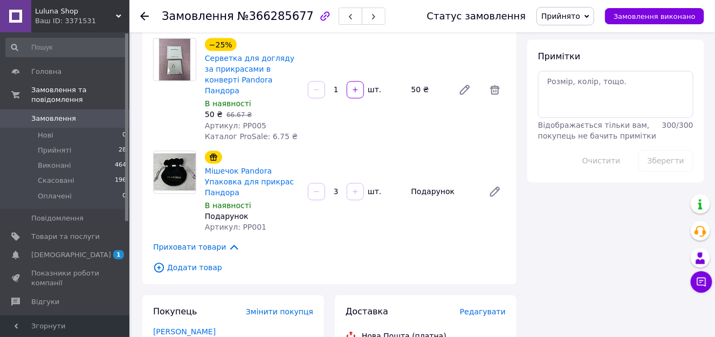
scroll to position [701, 0]
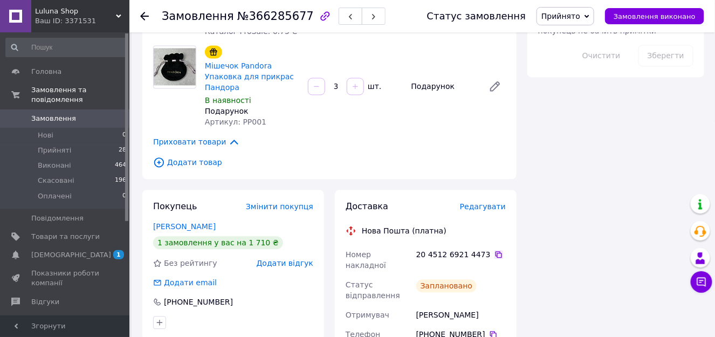
click at [494, 250] on icon at bounding box center [498, 254] width 9 height 9
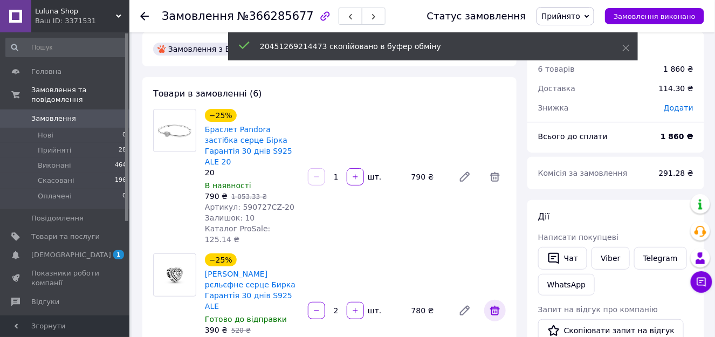
scroll to position [0, 0]
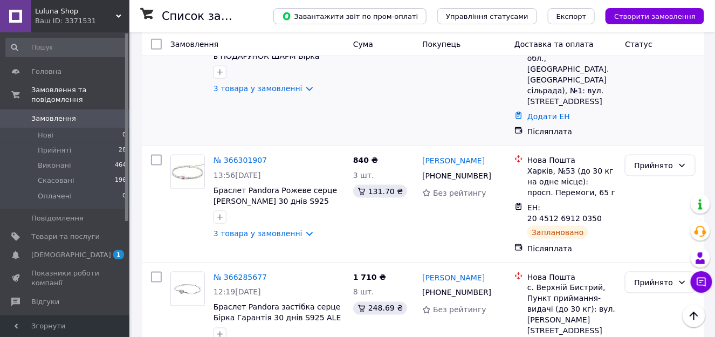
scroll to position [377, 0]
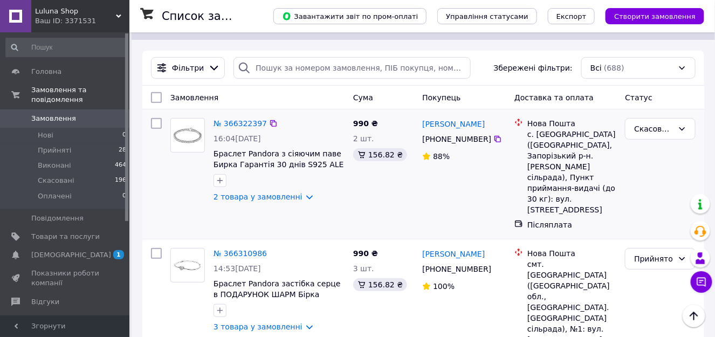
scroll to position [162, 0]
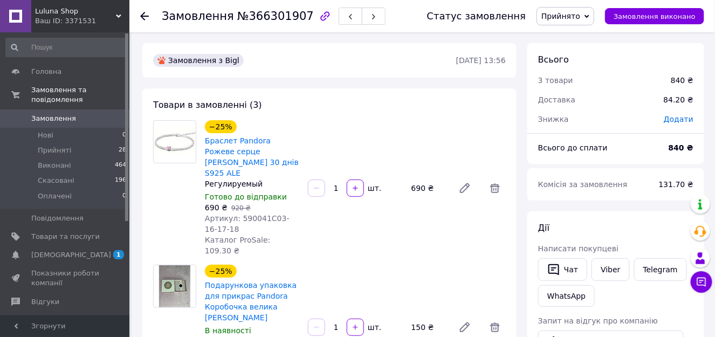
click at [673, 180] on span "131.70 ₴" at bounding box center [676, 184] width 34 height 9
copy span "131.70"
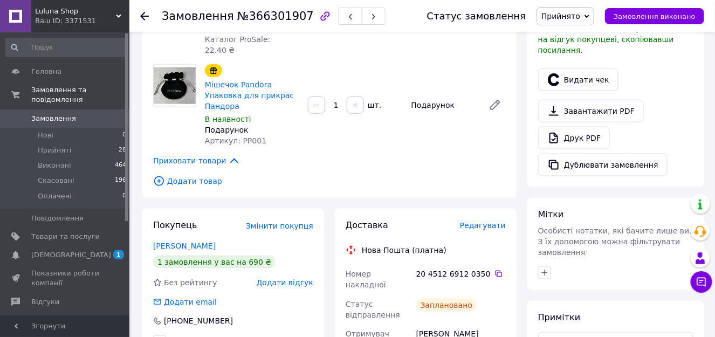
scroll to position [377, 0]
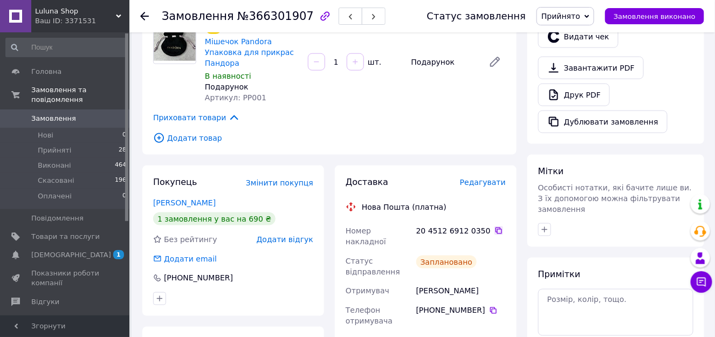
click at [495, 227] on icon at bounding box center [498, 230] width 6 height 6
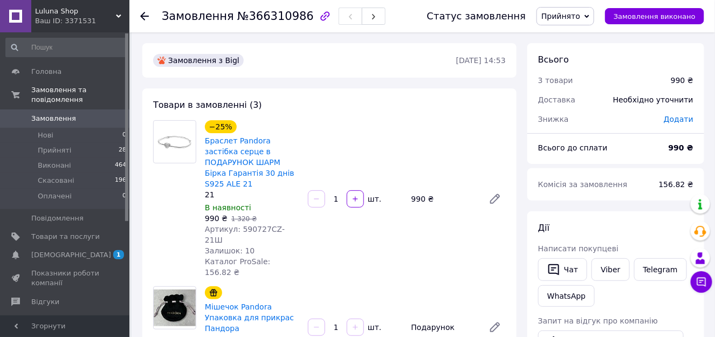
click at [674, 183] on span "156.82 ₴" at bounding box center [676, 184] width 34 height 9
copy span "156.82"
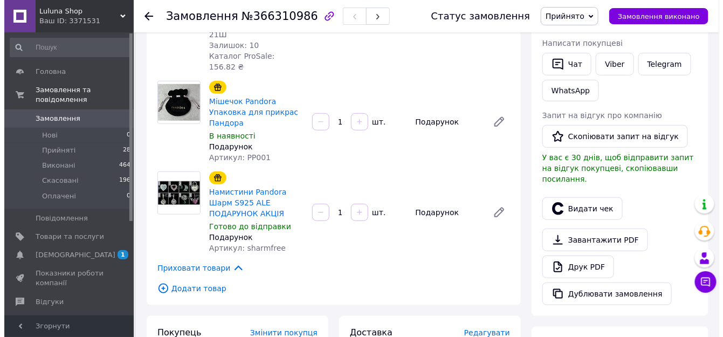
scroll to position [323, 0]
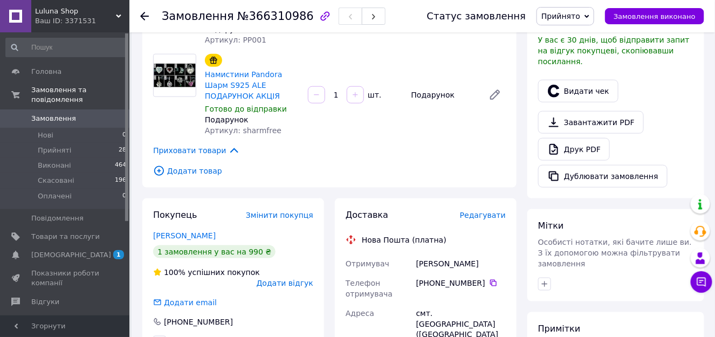
click at [489, 211] on span "Редагувати" at bounding box center [483, 215] width 46 height 9
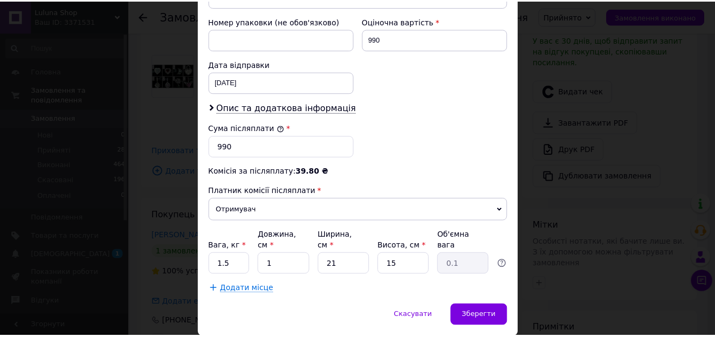
scroll to position [480, 0]
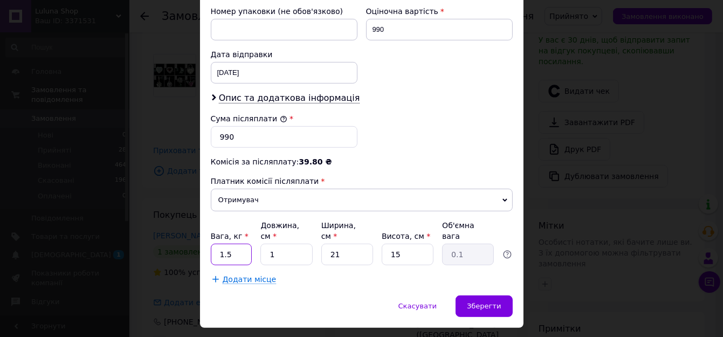
click at [233, 244] on input "1.5" at bounding box center [231, 255] width 41 height 22
type input "1"
click at [476, 302] on span "Зберегти" at bounding box center [484, 306] width 34 height 8
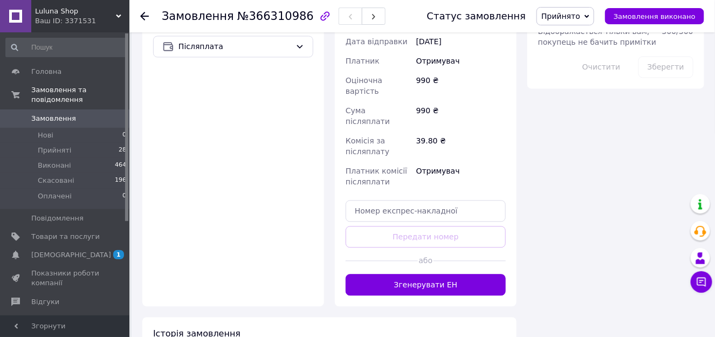
scroll to position [701, 0]
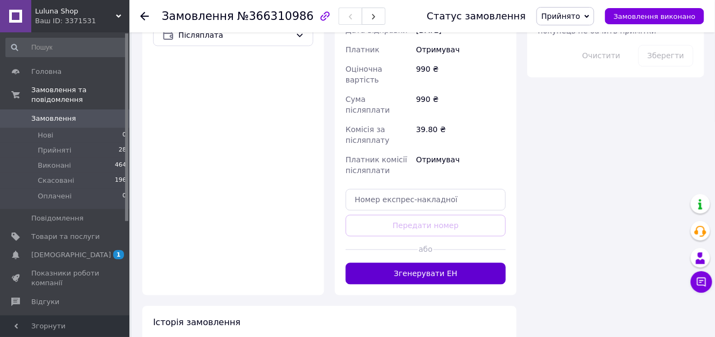
click at [458, 262] on button "Згенерувати ЕН" at bounding box center [425, 273] width 160 height 22
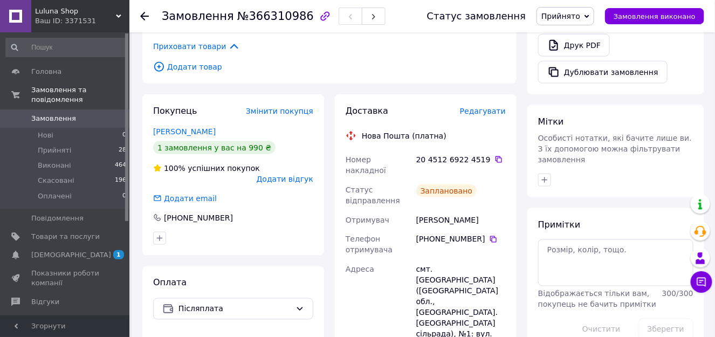
scroll to position [431, 0]
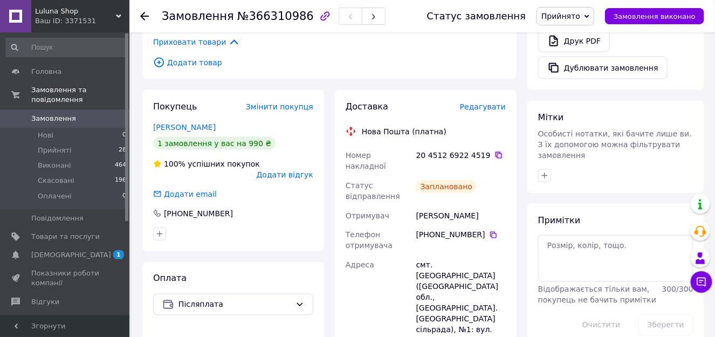
click at [494, 151] on icon at bounding box center [498, 155] width 9 height 9
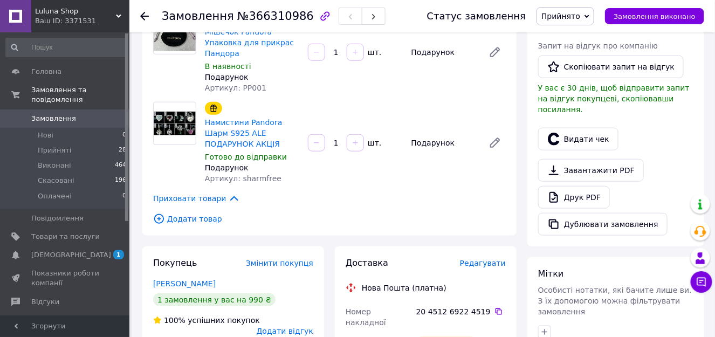
scroll to position [377, 0]
